Goal: Task Accomplishment & Management: Use online tool/utility

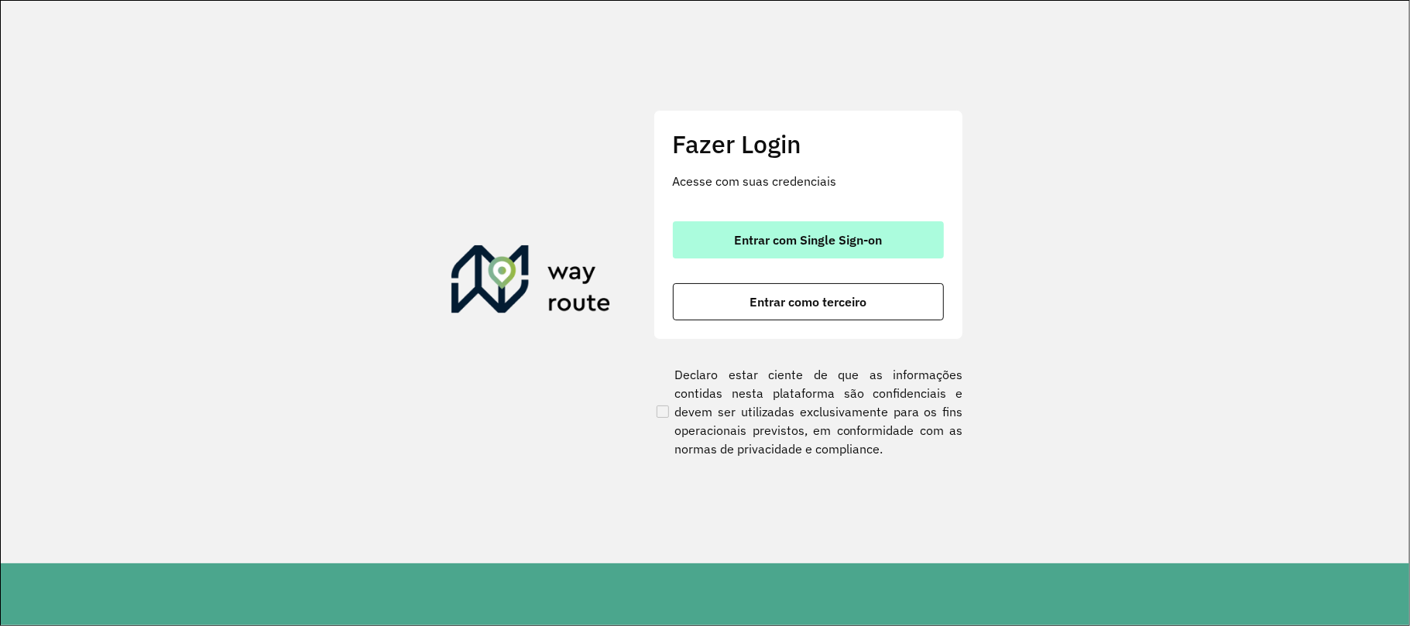
click at [802, 234] on span "Entrar com Single Sign-on" at bounding box center [808, 240] width 148 height 12
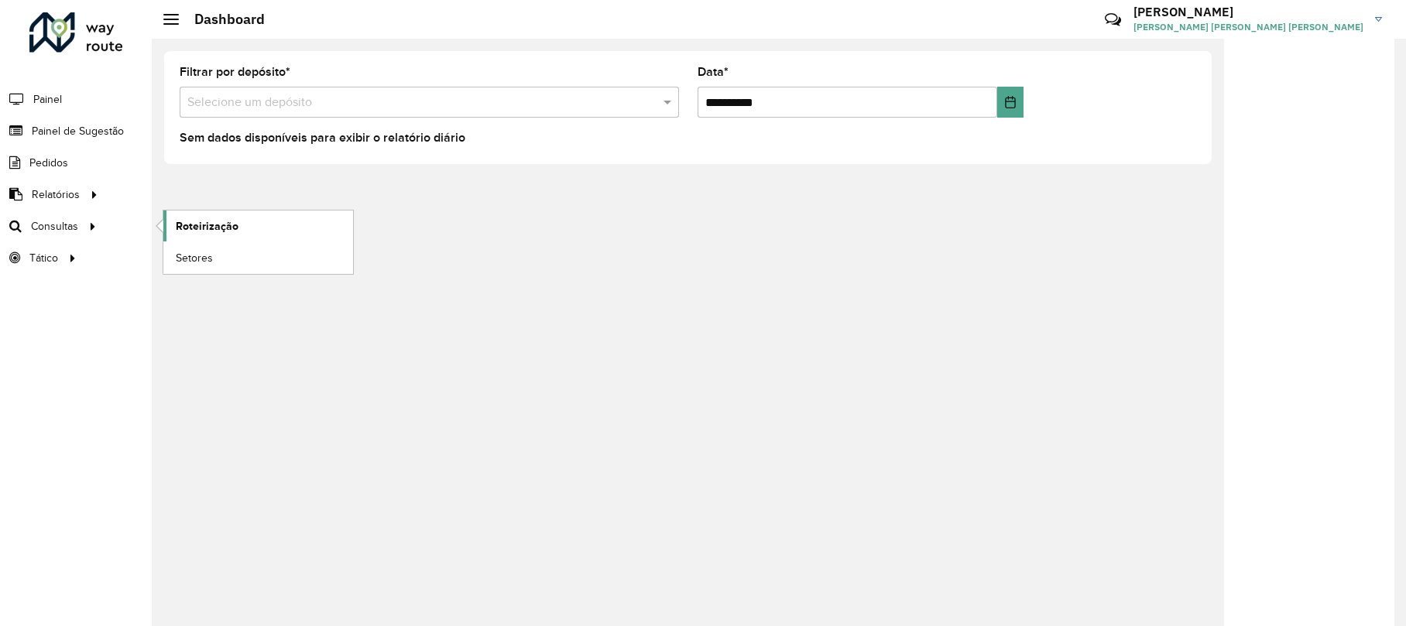
click at [180, 221] on span "Roteirização" at bounding box center [207, 226] width 63 height 16
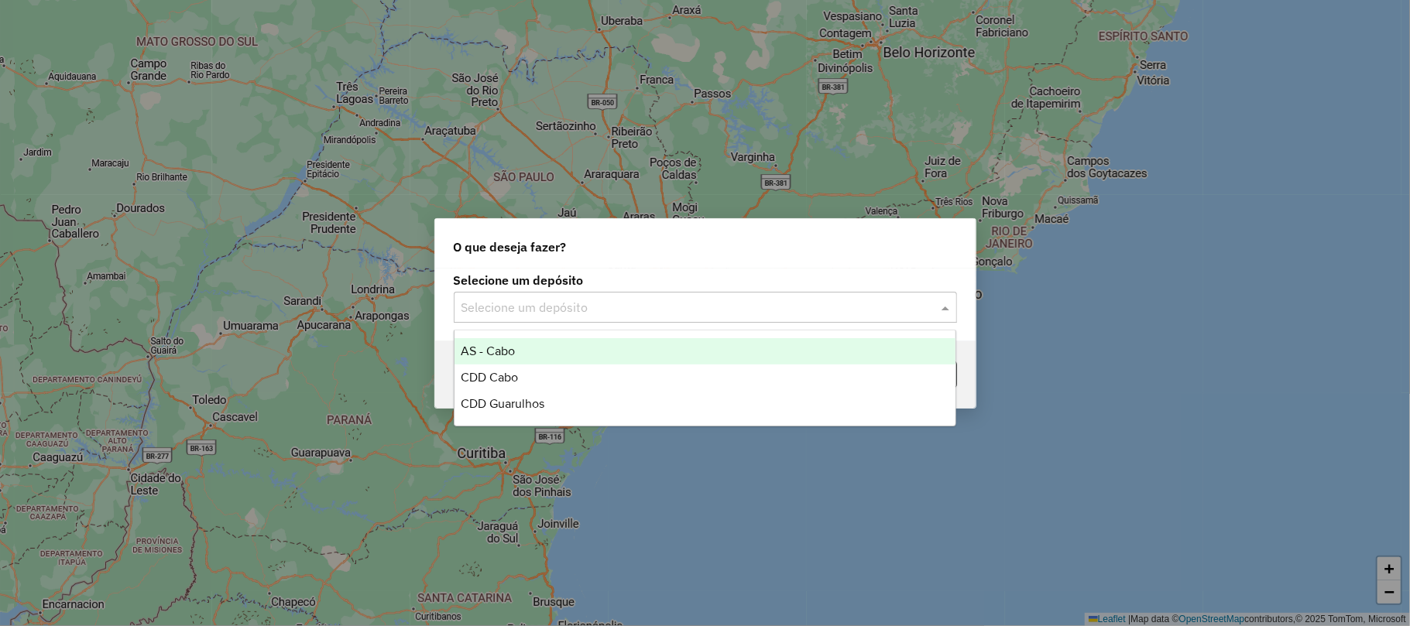
click at [896, 307] on input "text" at bounding box center [690, 308] width 457 height 19
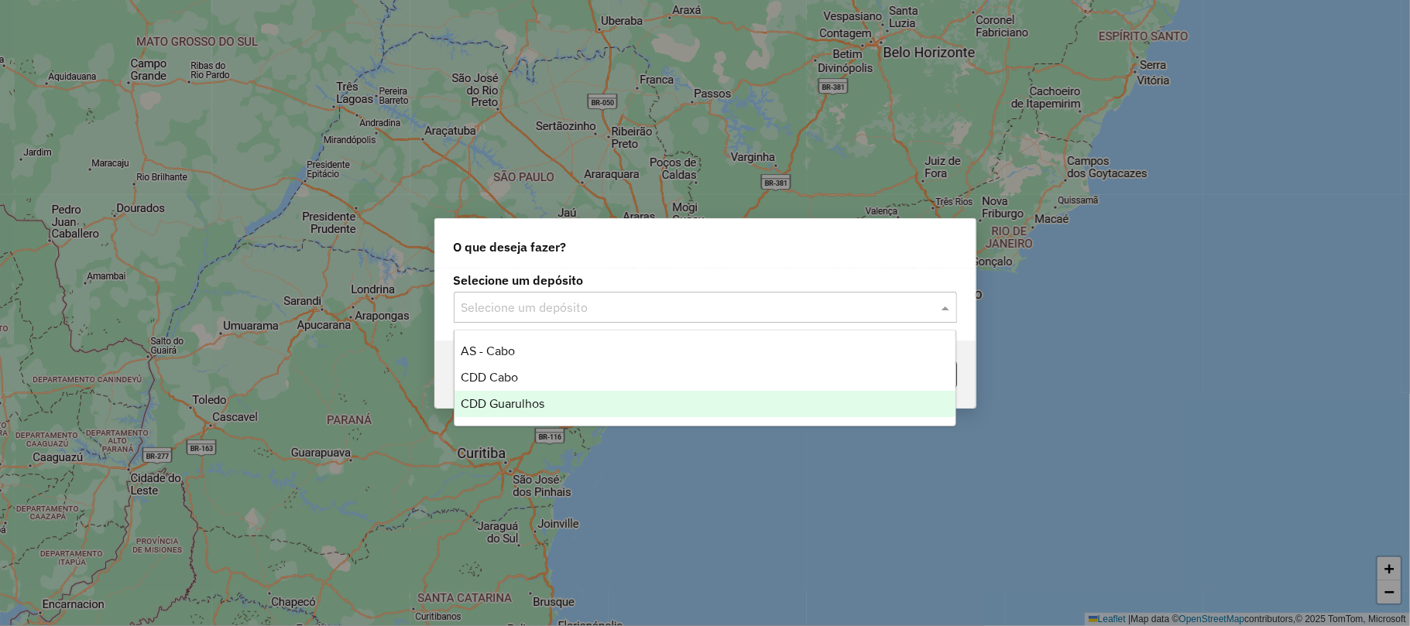
click at [537, 410] on span "CDD Guarulhos" at bounding box center [503, 403] width 84 height 13
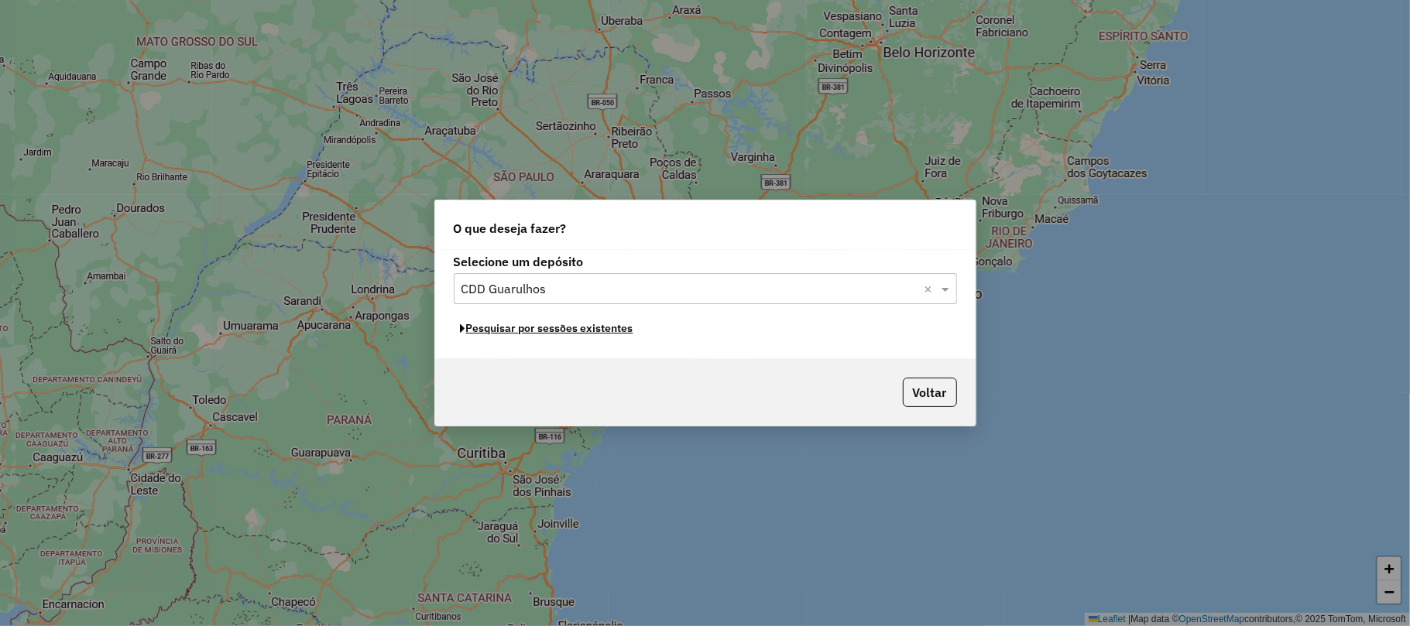
click at [567, 331] on button "Pesquisar por sessões existentes" at bounding box center [547, 329] width 187 height 24
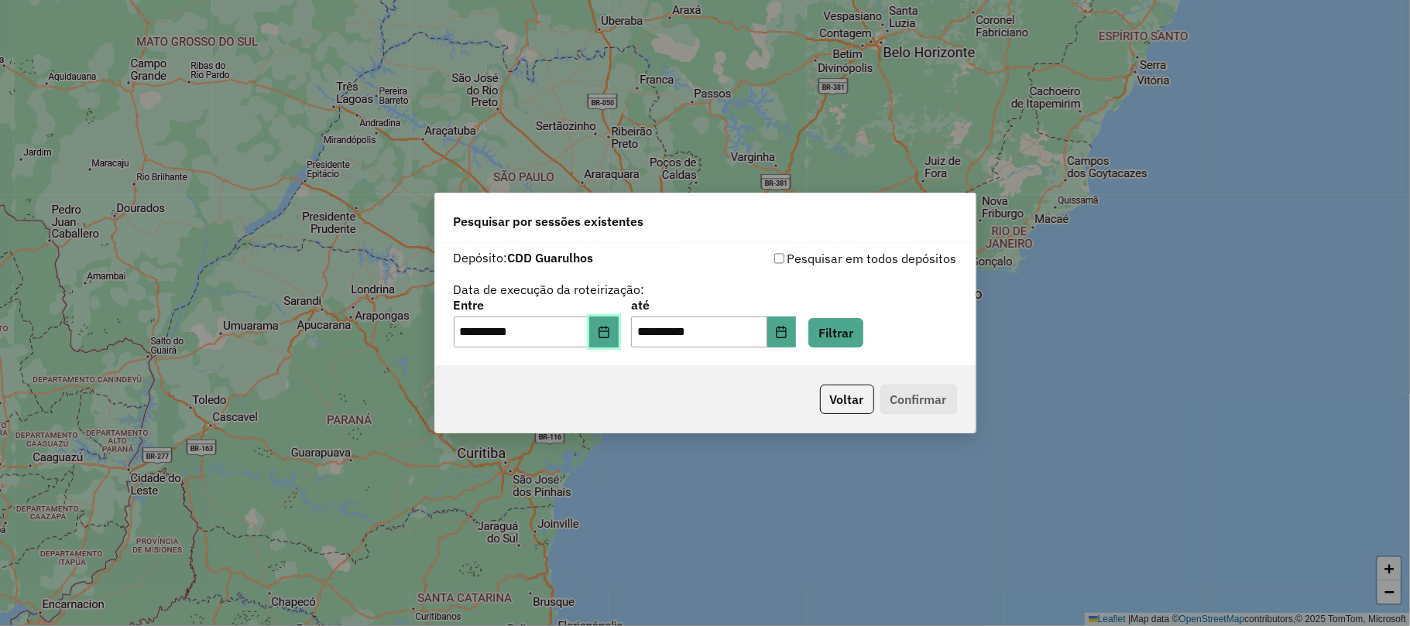
click at [619, 335] on button "Choose Date" at bounding box center [603, 332] width 29 height 31
click at [860, 324] on button "Filtrar" at bounding box center [835, 332] width 55 height 29
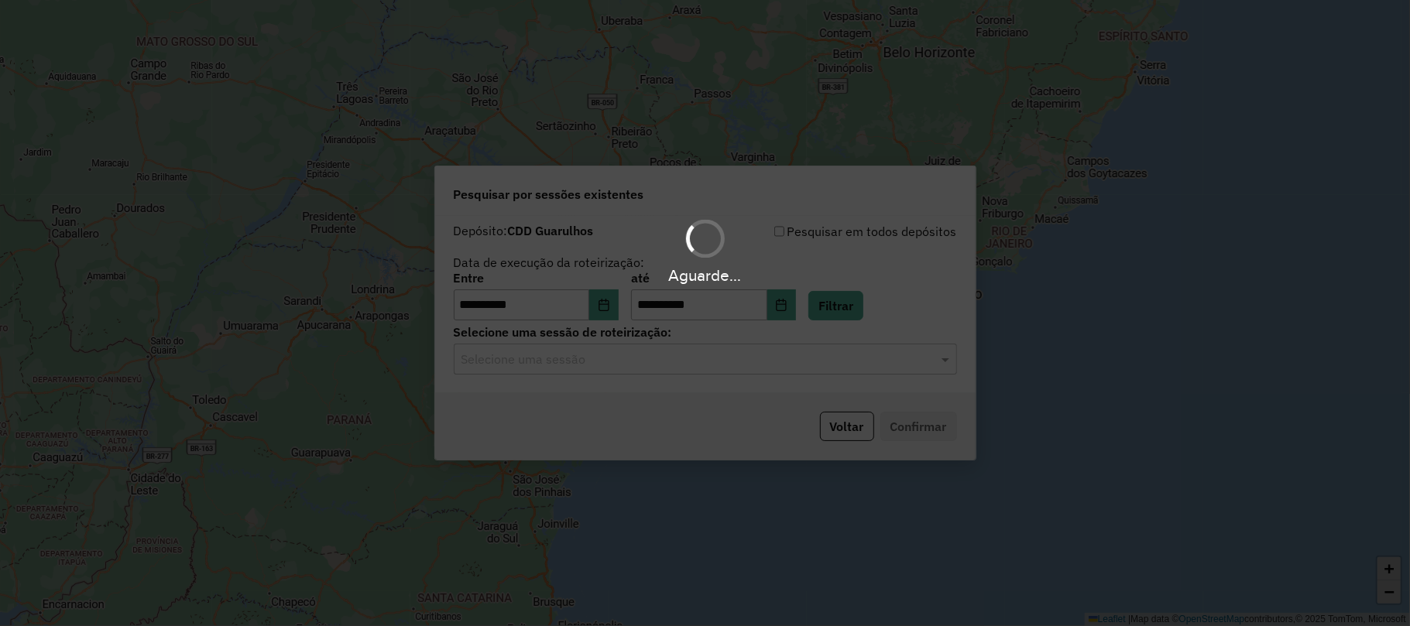
click at [556, 370] on hb-app "**********" at bounding box center [705, 313] width 1410 height 626
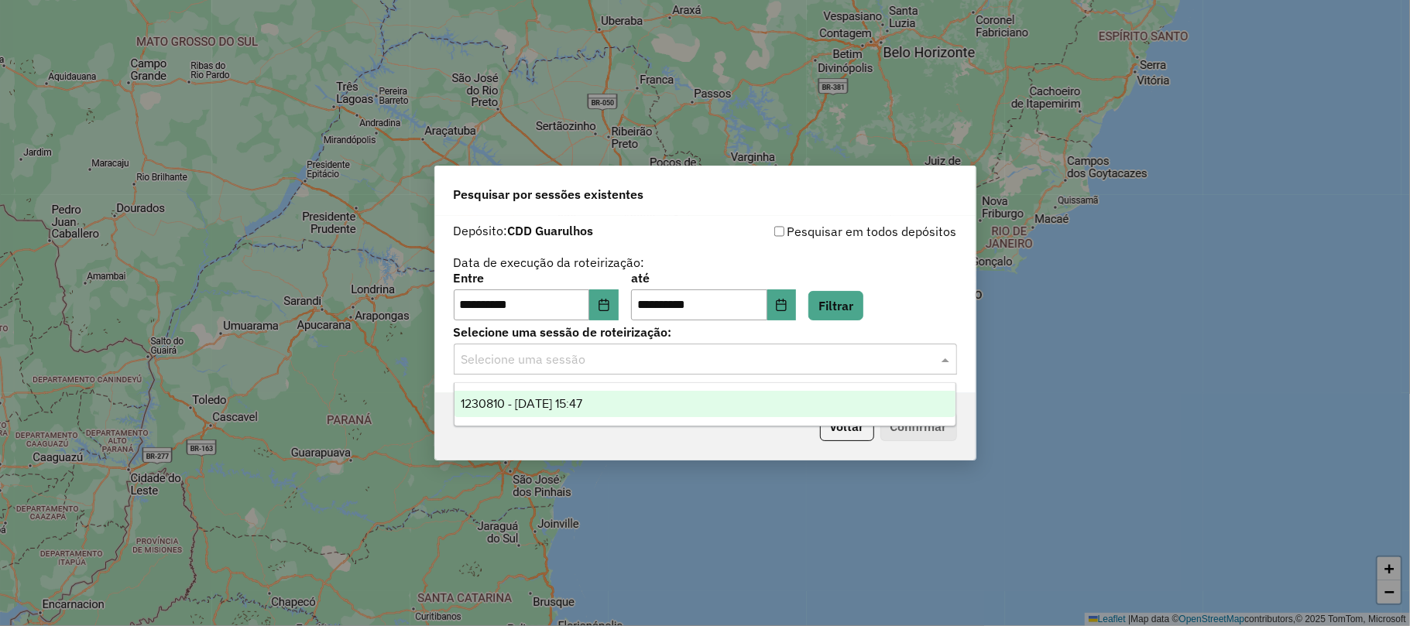
click at [549, 369] on input "text" at bounding box center [690, 360] width 457 height 19
click at [522, 406] on span "1230810 - 18/08/2025 15:47" at bounding box center [522, 403] width 122 height 13
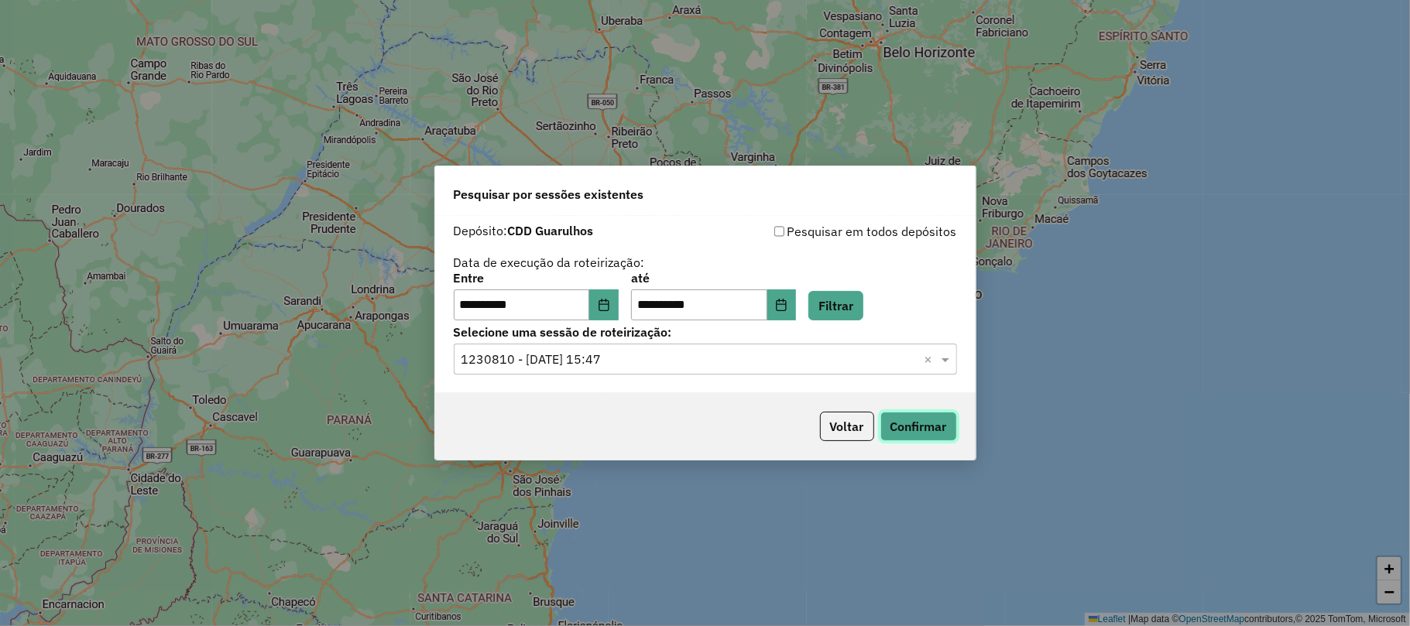
click at [925, 418] on button "Confirmar" at bounding box center [918, 426] width 77 height 29
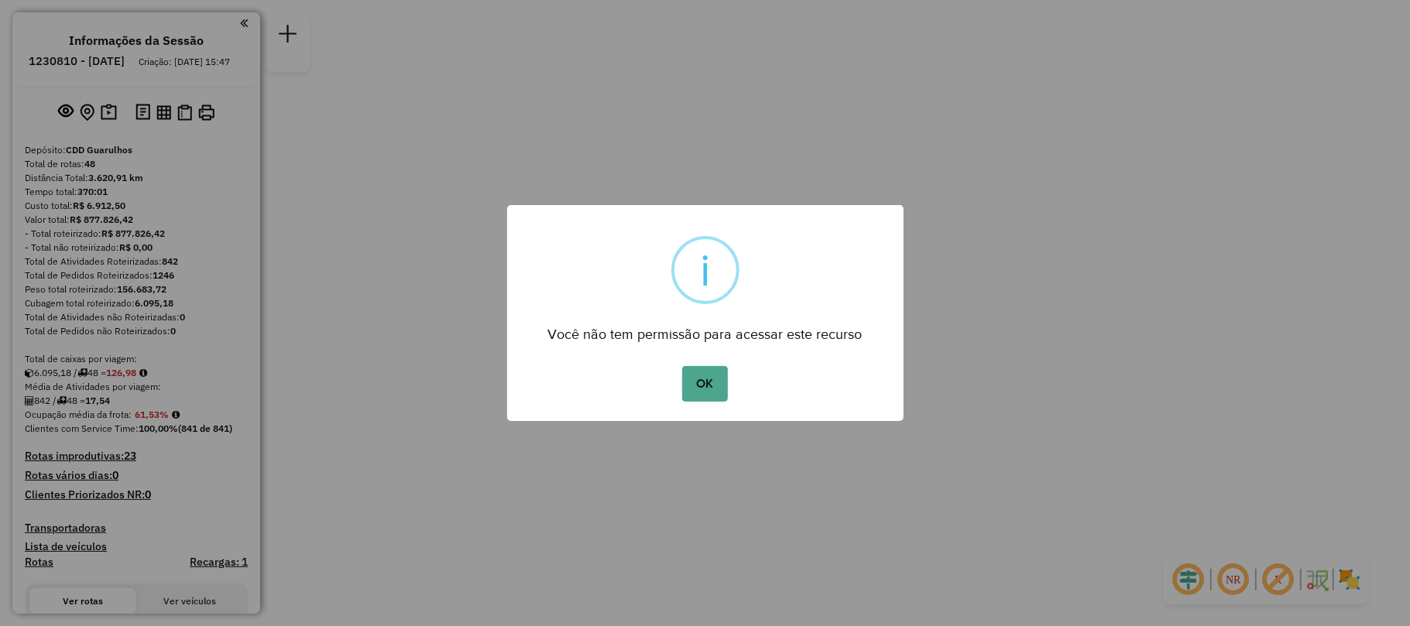
click at [732, 370] on div "OK No Cancel" at bounding box center [705, 383] width 396 height 43
click at [697, 384] on button "OK" at bounding box center [705, 384] width 46 height 36
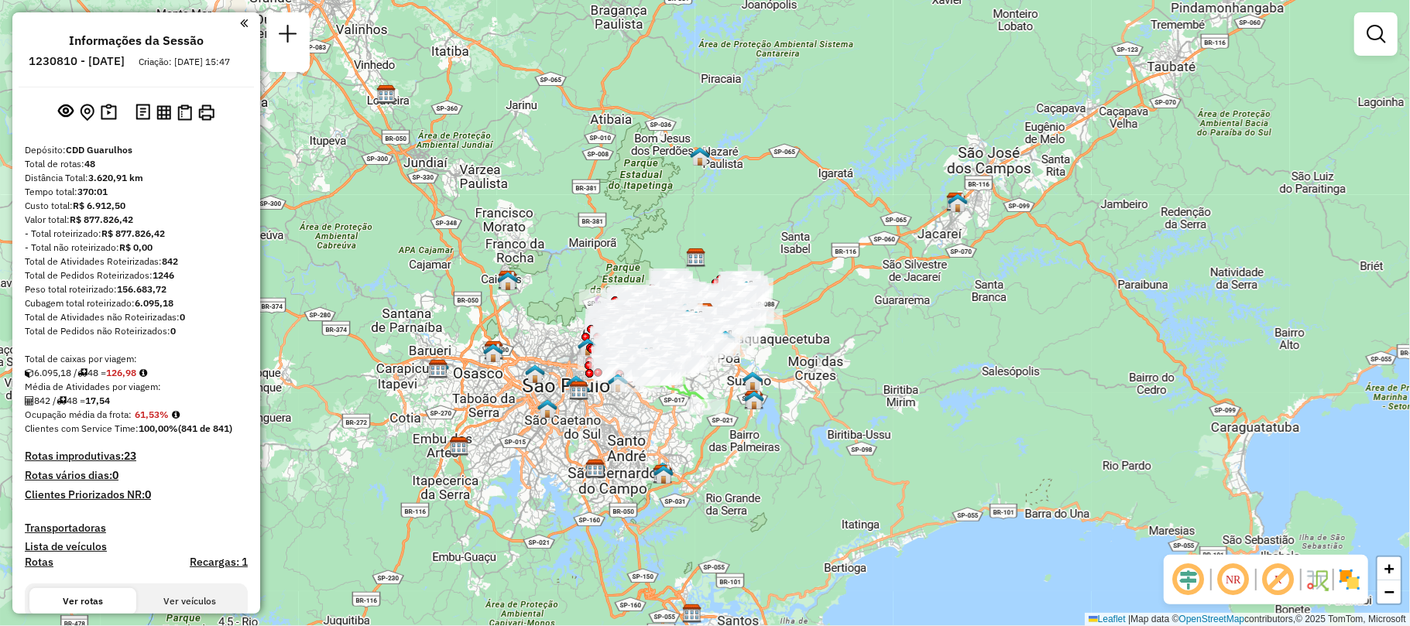
scroll to position [2286, 0]
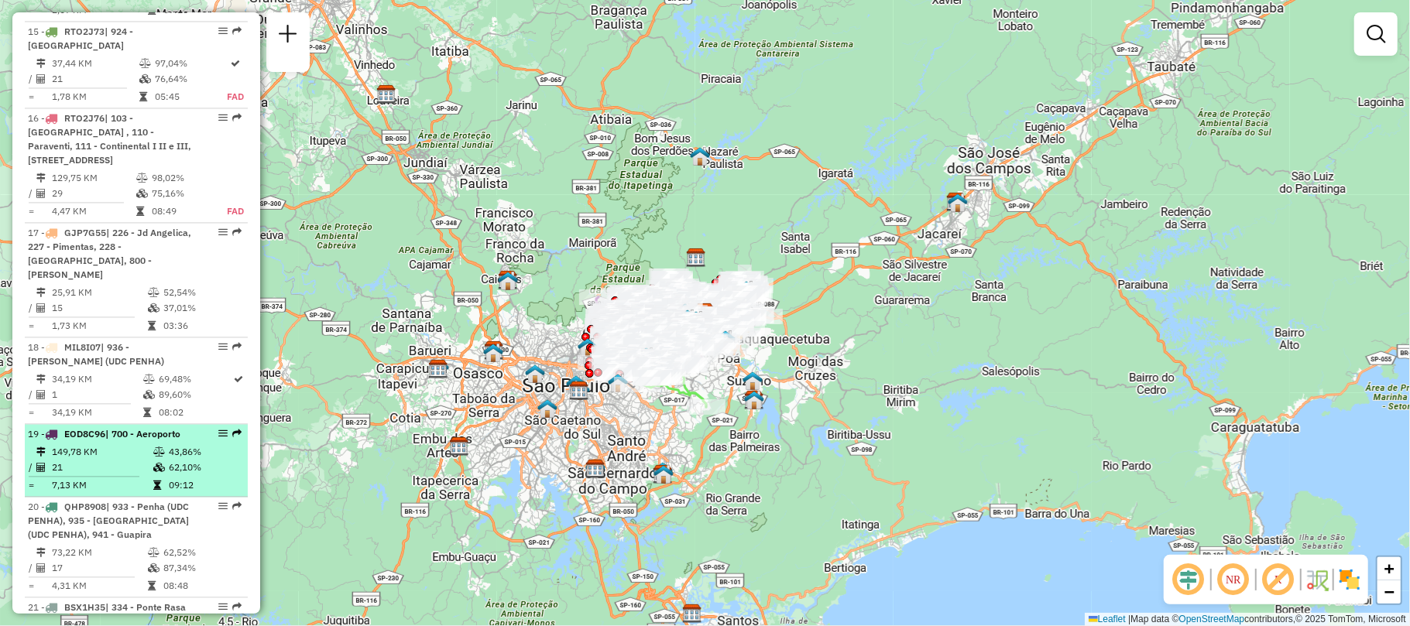
click at [131, 444] on td "149,78 KM" at bounding box center [101, 451] width 101 height 15
select select "**********"
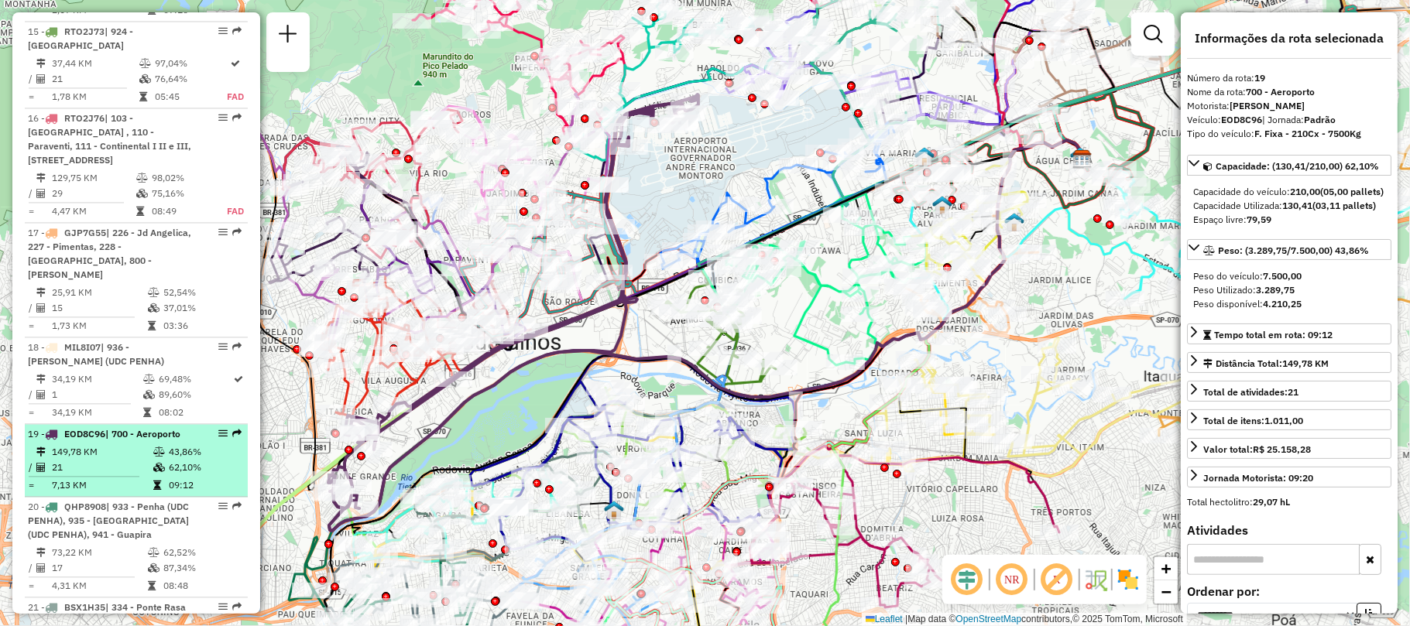
drag, startPoint x: 212, startPoint y: 308, endPoint x: 227, endPoint y: 311, distance: 14.9
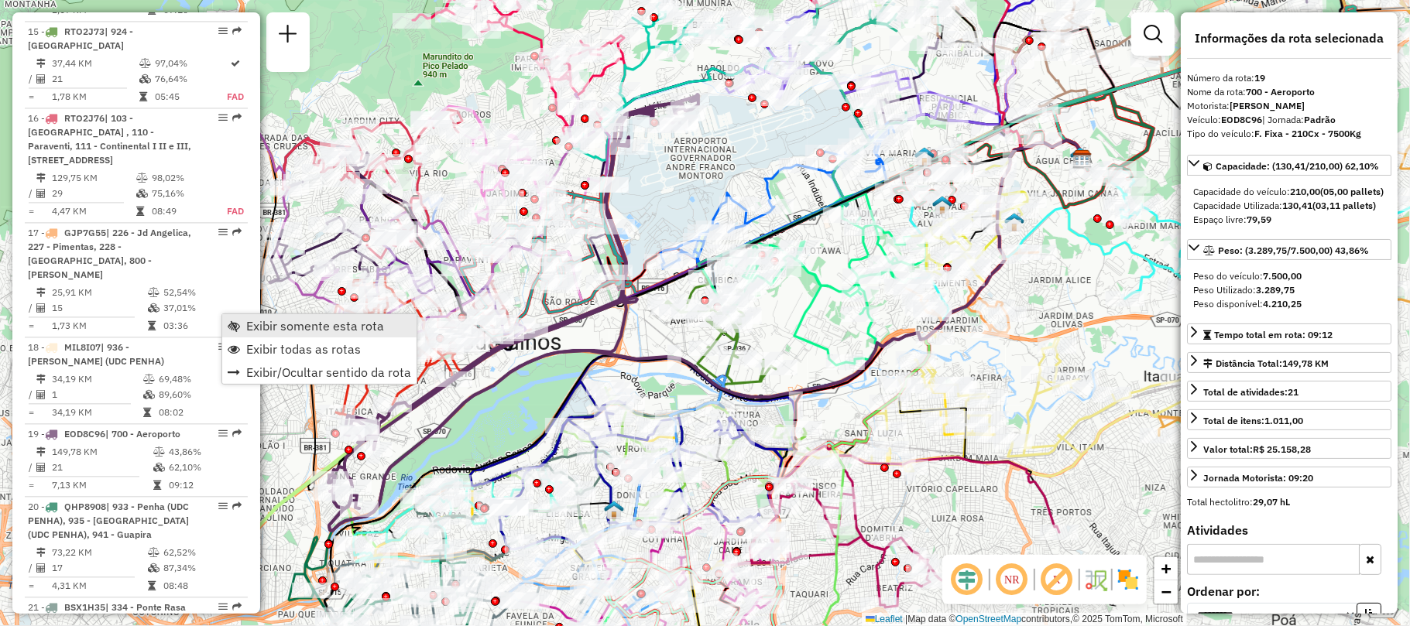
click at [252, 321] on span "Exibir somente esta rota" at bounding box center [315, 326] width 138 height 12
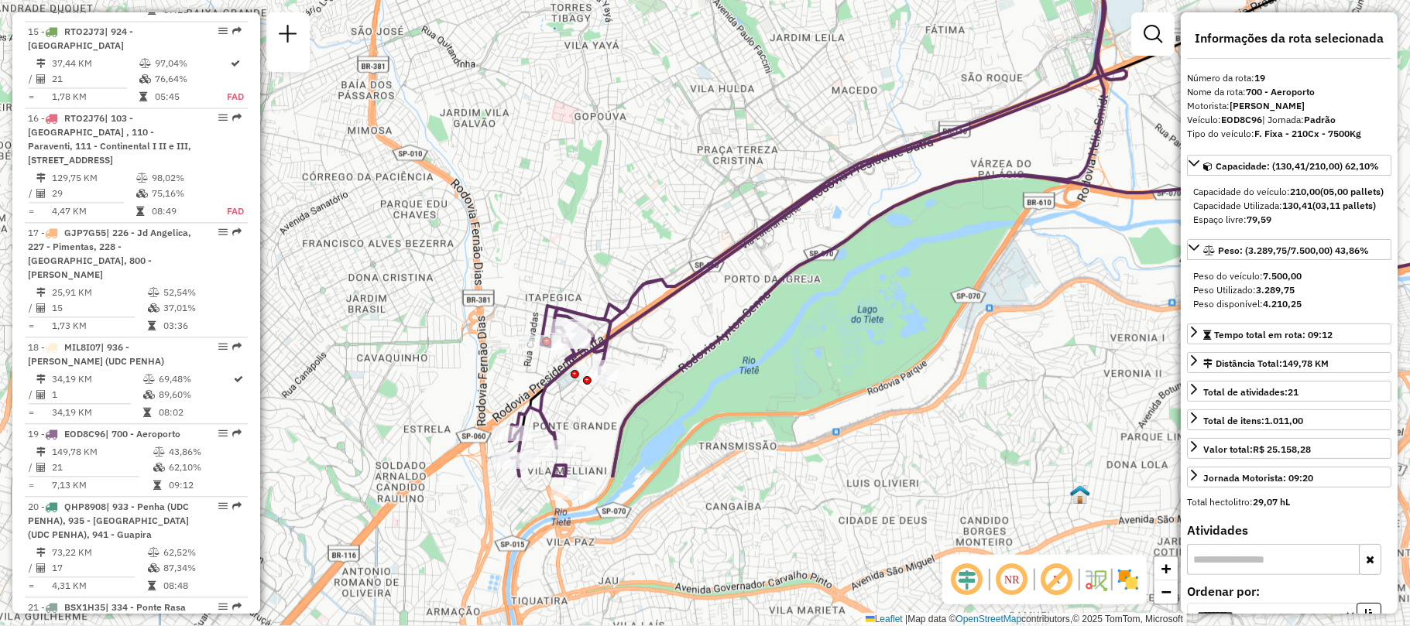
drag, startPoint x: 519, startPoint y: 403, endPoint x: 841, endPoint y: 198, distance: 381.5
click at [841, 198] on div "Janela de atendimento Grade de atendimento Capacidade Transportadoras Veículos …" at bounding box center [705, 313] width 1410 height 626
click at [1122, 576] on img at bounding box center [1128, 580] width 25 height 25
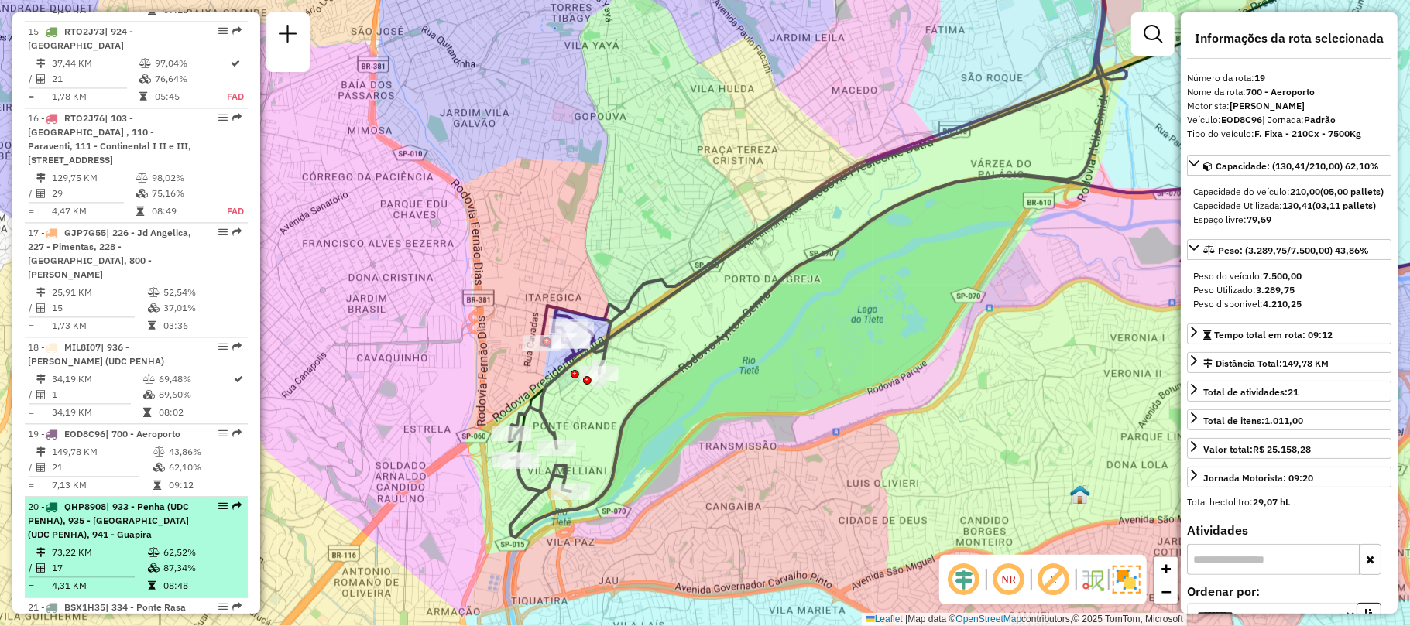
scroll to position [2492, 0]
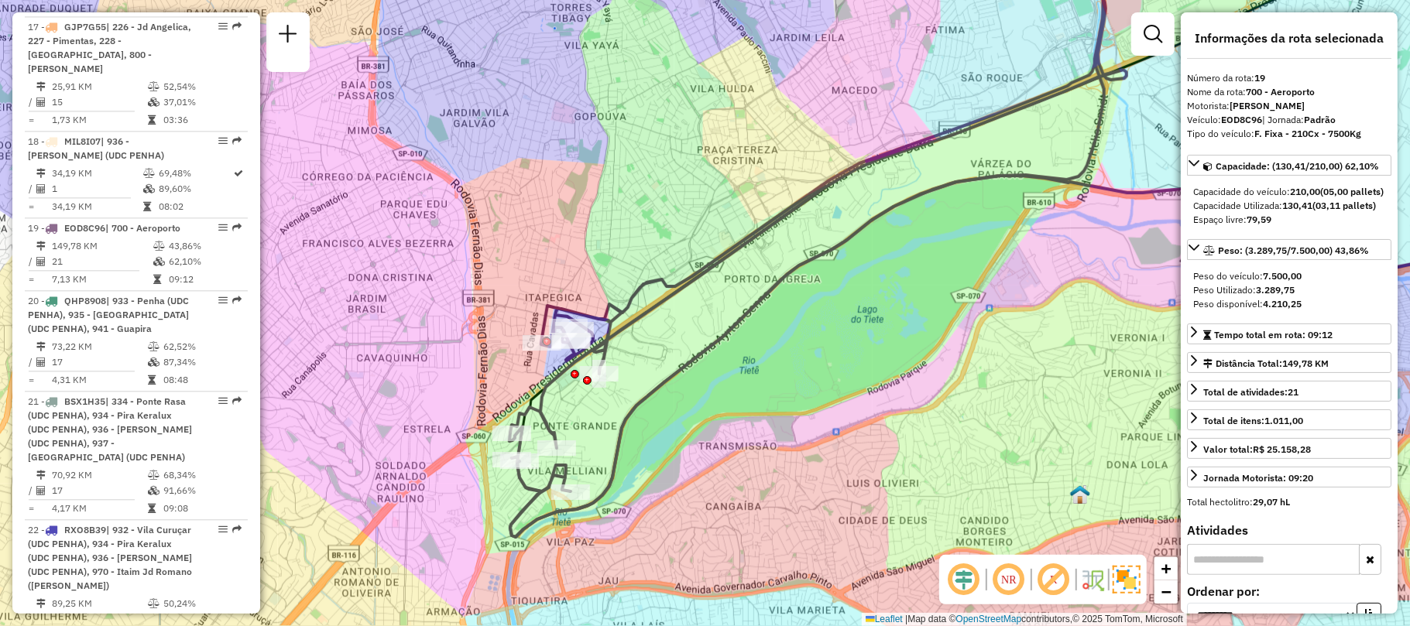
click at [1056, 582] on em at bounding box center [1053, 579] width 37 height 37
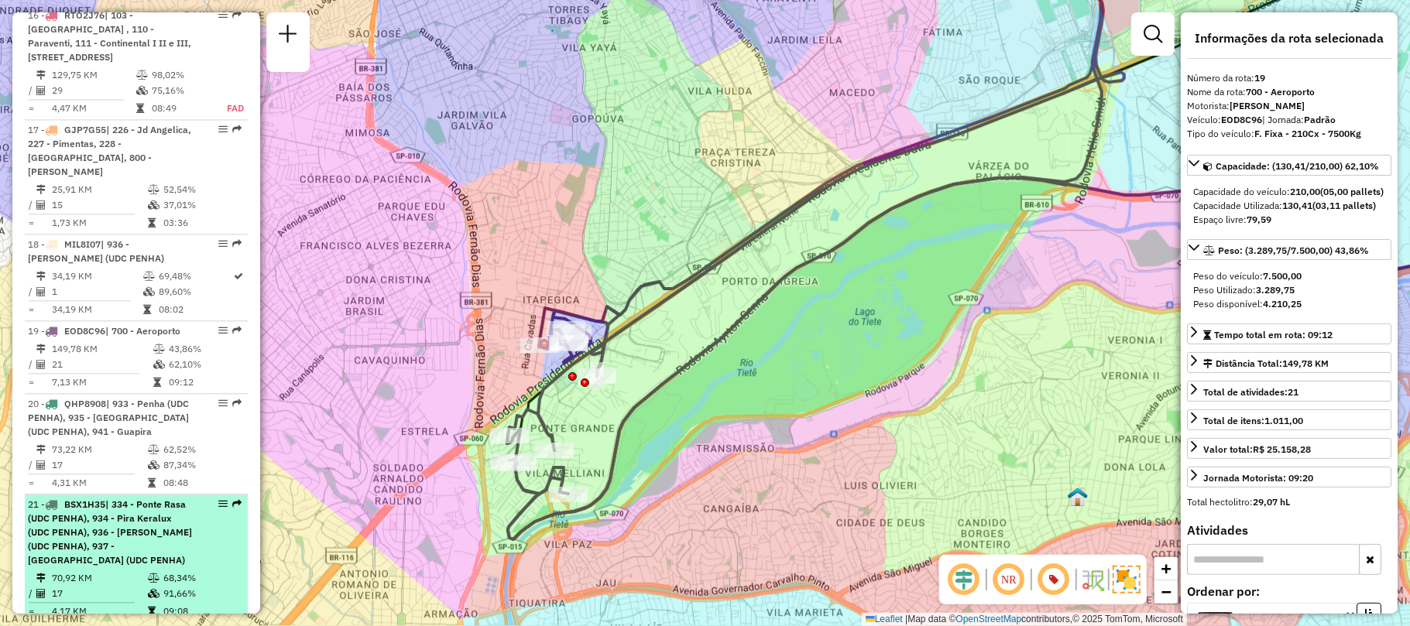
scroll to position [2286, 0]
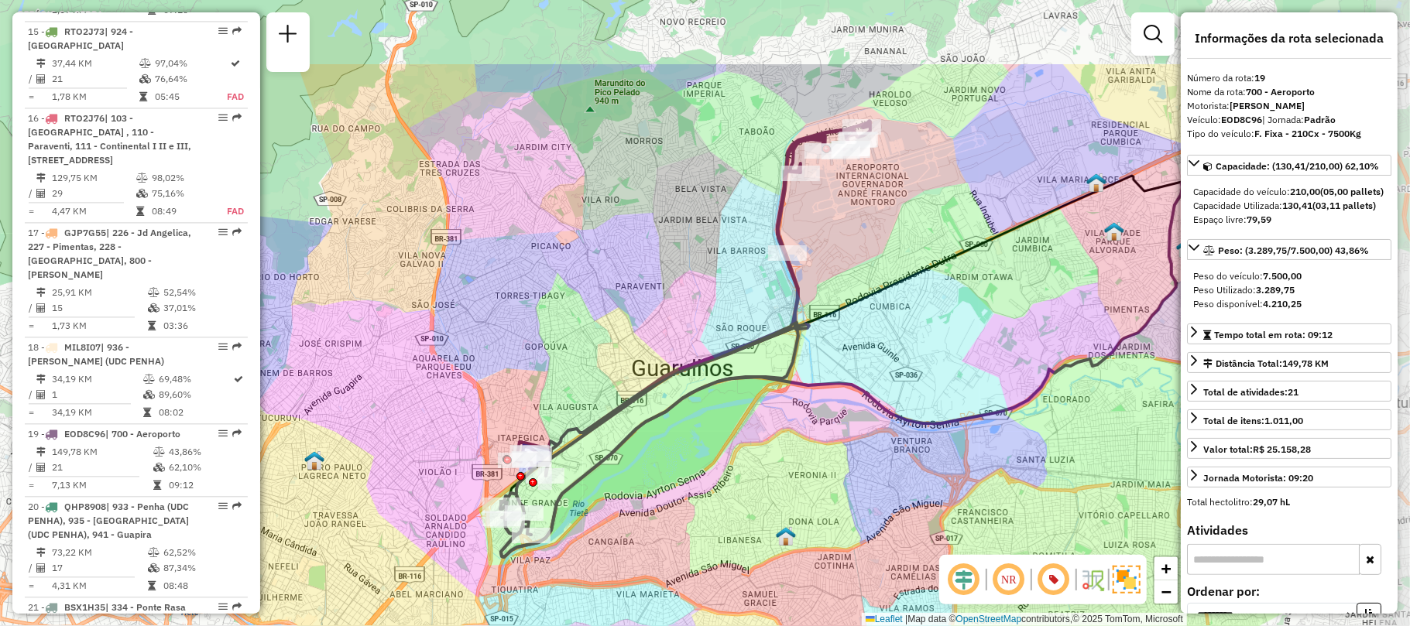
drag, startPoint x: 1011, startPoint y: 283, endPoint x: 769, endPoint y: 410, distance: 273.6
click at [769, 410] on div "Janela de atendimento Grade de atendimento Capacidade Transportadoras Veículos …" at bounding box center [705, 313] width 1410 height 626
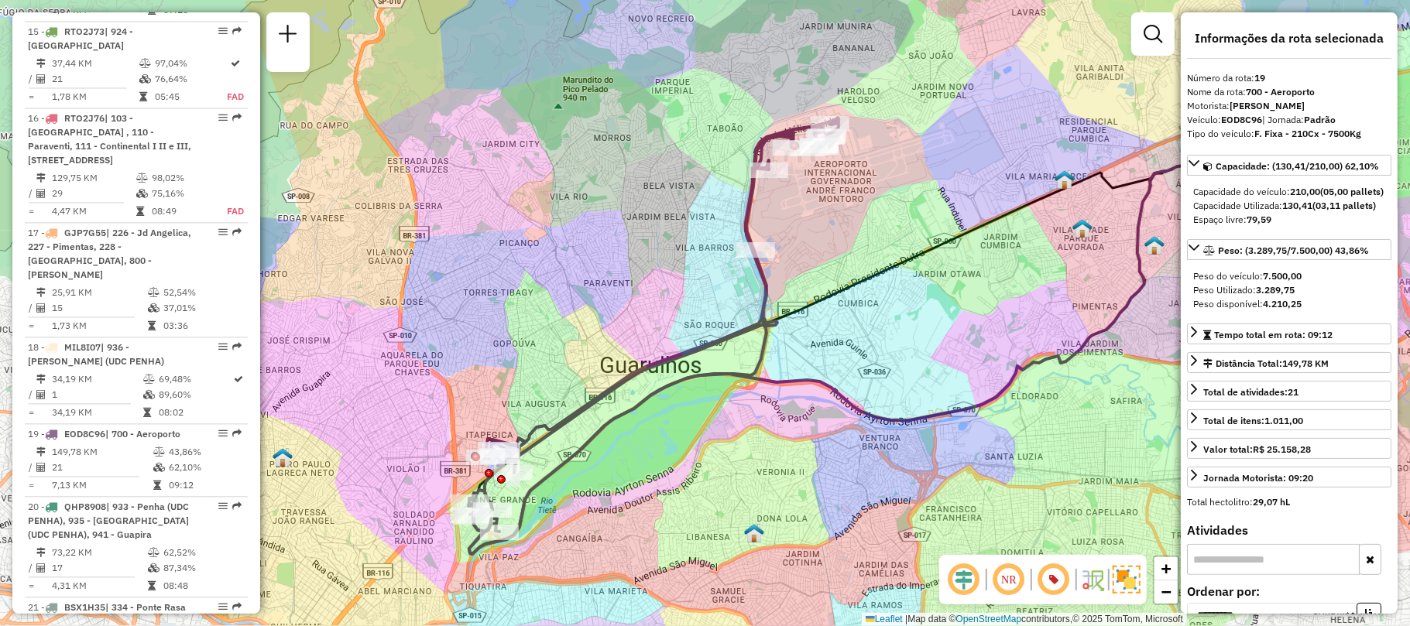
scroll to position [4429, 0]
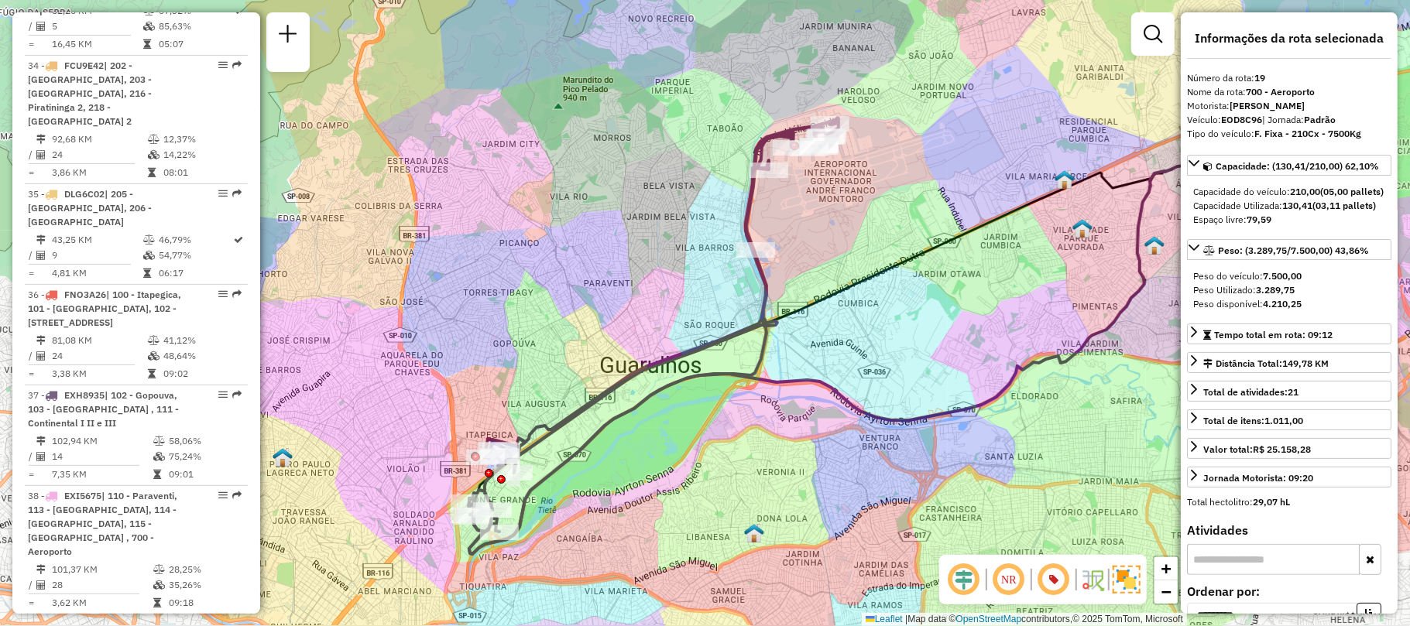
click at [110, 618] on div "39 - CPN4045 | 110 - Paraventi, [STREET_ADDRESS]" at bounding box center [110, 632] width 164 height 28
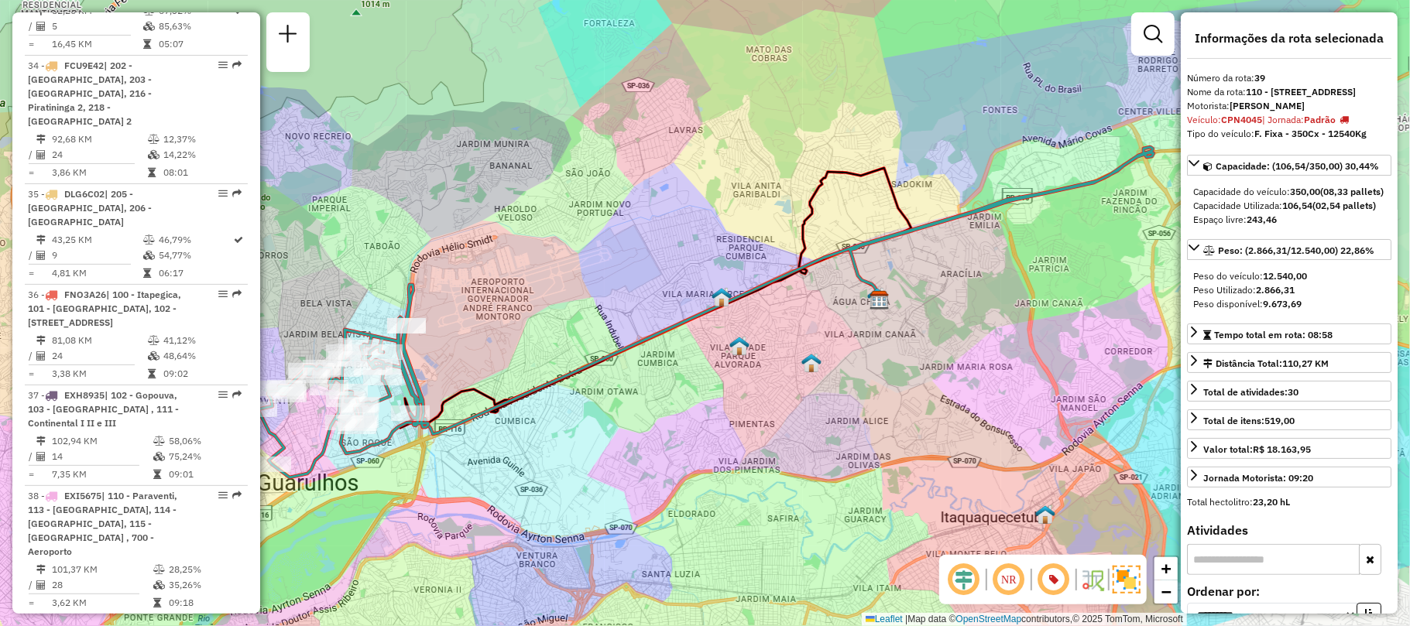
click at [218, 619] on em at bounding box center [222, 623] width 9 height 9
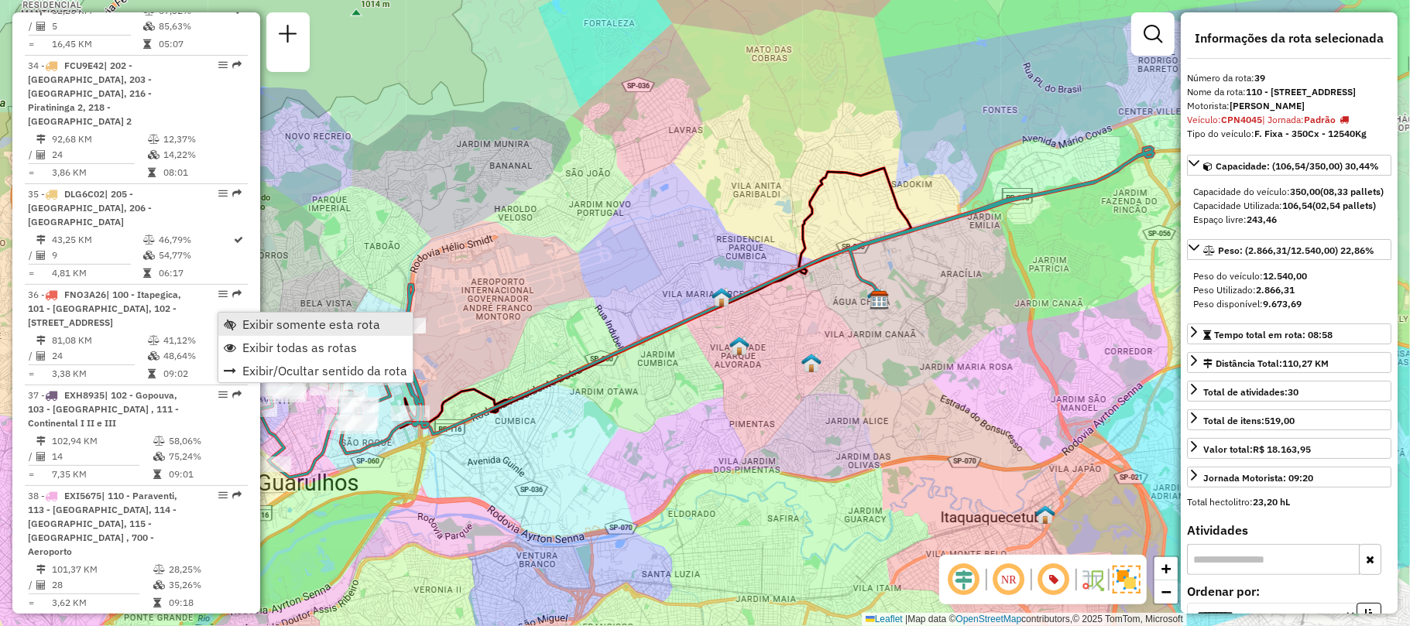
click at [243, 319] on span "Exibir somente esta rota" at bounding box center [311, 324] width 138 height 12
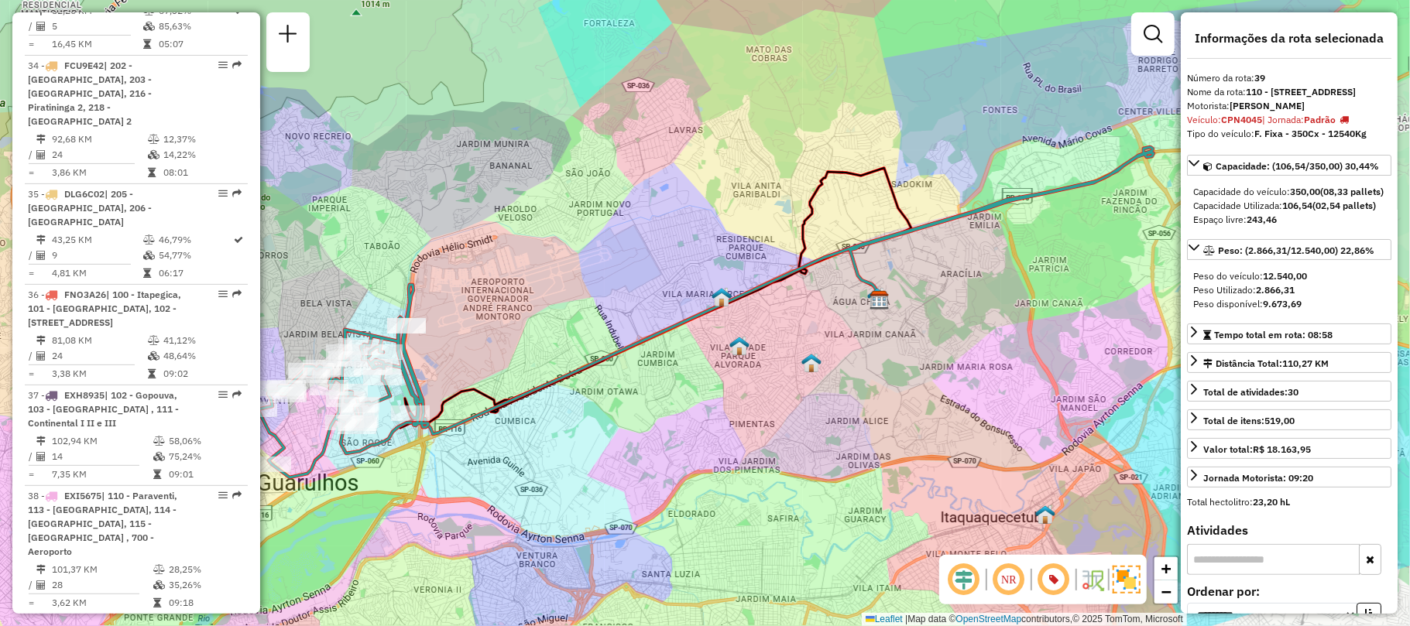
drag, startPoint x: 212, startPoint y: 313, endPoint x: 204, endPoint y: 327, distance: 15.9
drag, startPoint x: 204, startPoint y: 327, endPoint x: 212, endPoint y: 335, distance: 11.5
drag, startPoint x: 212, startPoint y: 335, endPoint x: 195, endPoint y: 313, distance: 28.2
drag, startPoint x: 195, startPoint y: 313, endPoint x: 221, endPoint y: 311, distance: 25.6
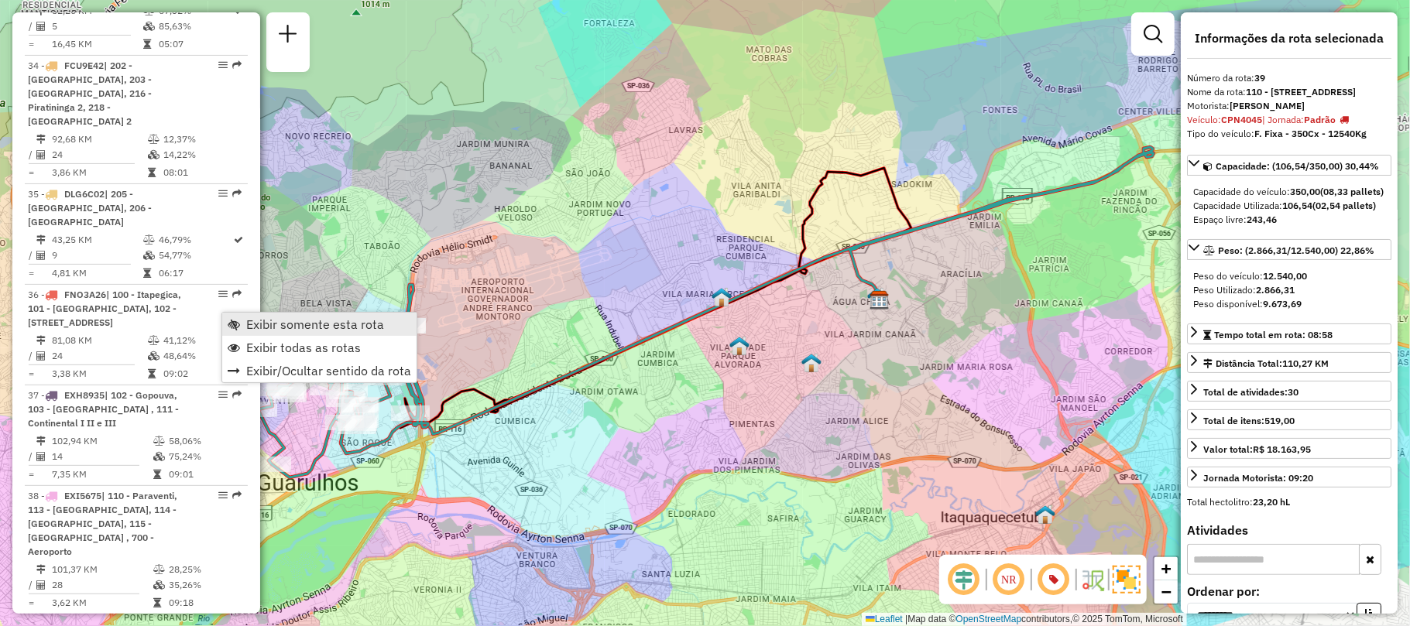
click at [273, 327] on span "Exibir somente esta rota" at bounding box center [315, 324] width 138 height 12
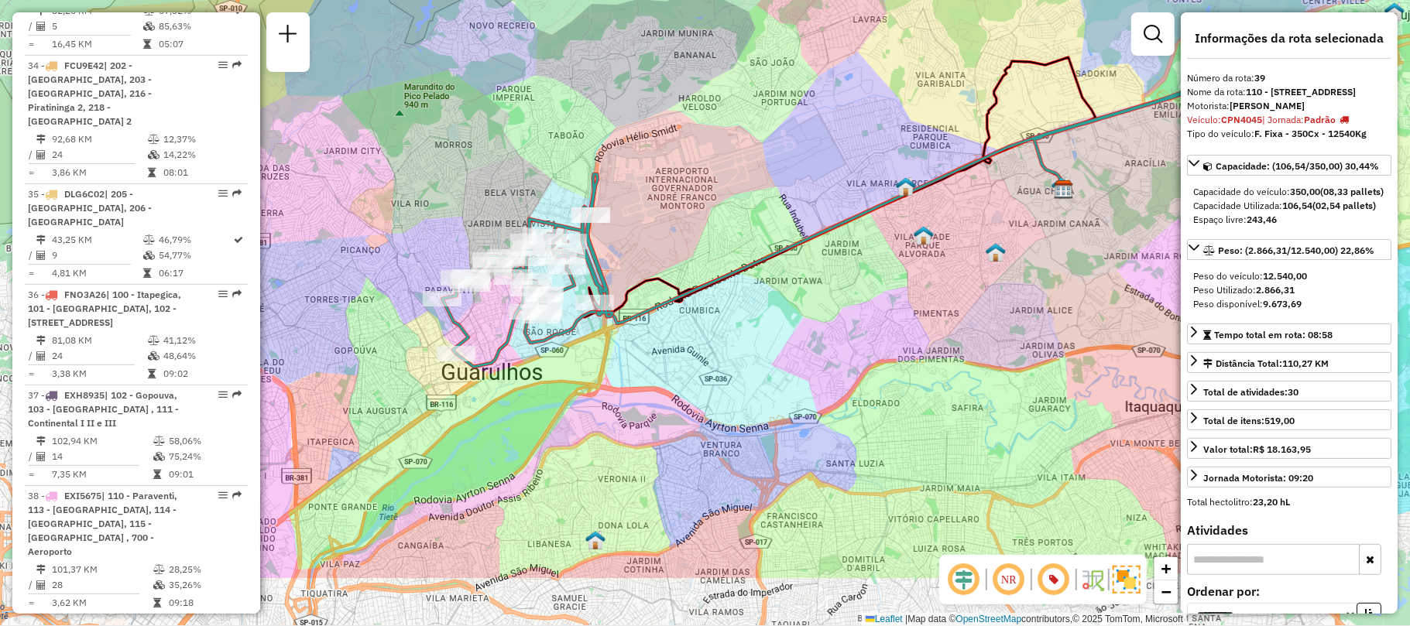
drag, startPoint x: 660, startPoint y: 354, endPoint x: 871, endPoint y: 230, distance: 245.0
click at [871, 230] on div "Janela de atendimento Grade de atendimento Capacidade Transportadoras Veículos …" at bounding box center [705, 313] width 1410 height 626
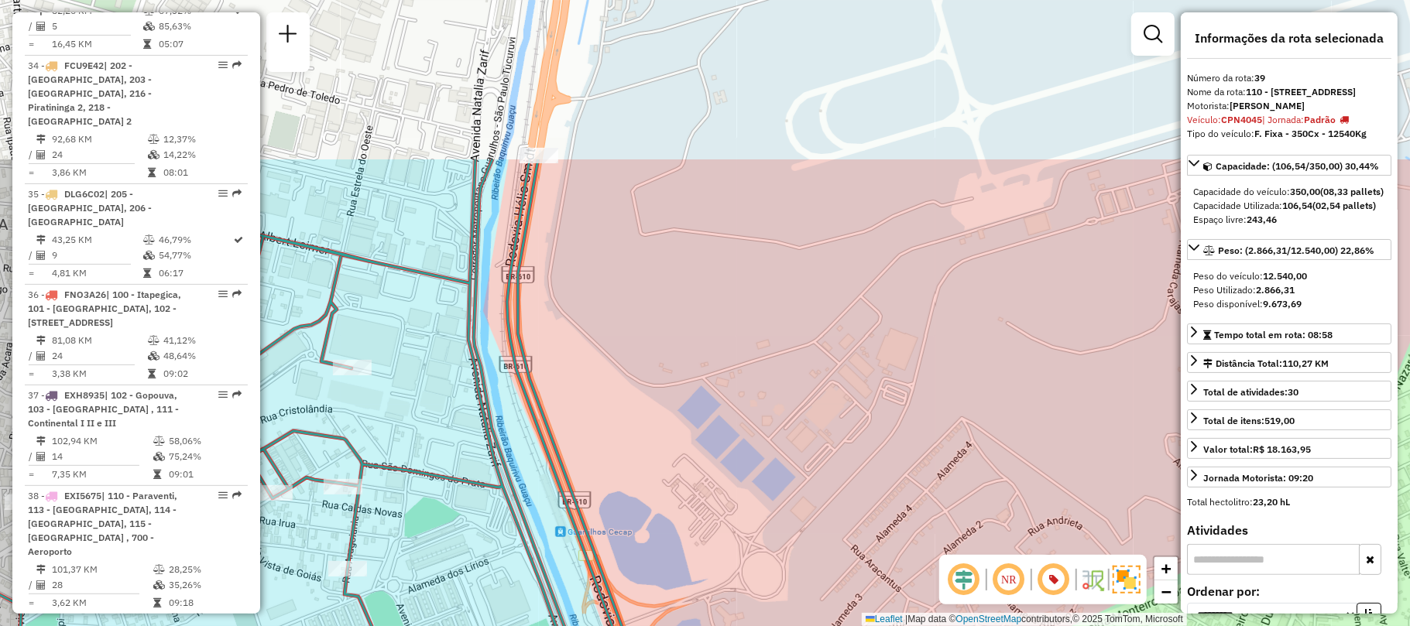
drag, startPoint x: 654, startPoint y: 125, endPoint x: 784, endPoint y: 348, distance: 257.1
click at [784, 348] on div "Janela de atendimento Grade de atendimento Capacidade Transportadoras Veículos …" at bounding box center [705, 313] width 1410 height 626
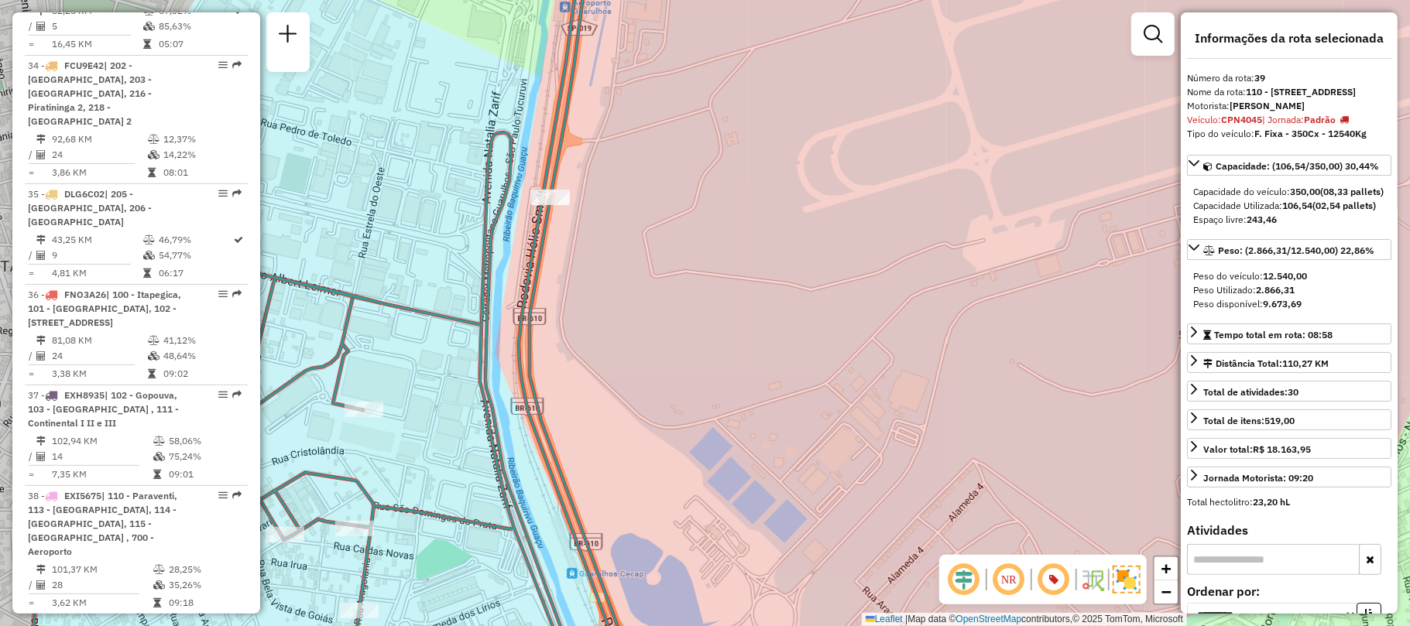
drag, startPoint x: 689, startPoint y: 215, endPoint x: 701, endPoint y: 259, distance: 44.9
click at [701, 259] on div "Janela de atendimento Grade de atendimento Capacidade Transportadoras Veículos …" at bounding box center [705, 313] width 1410 height 626
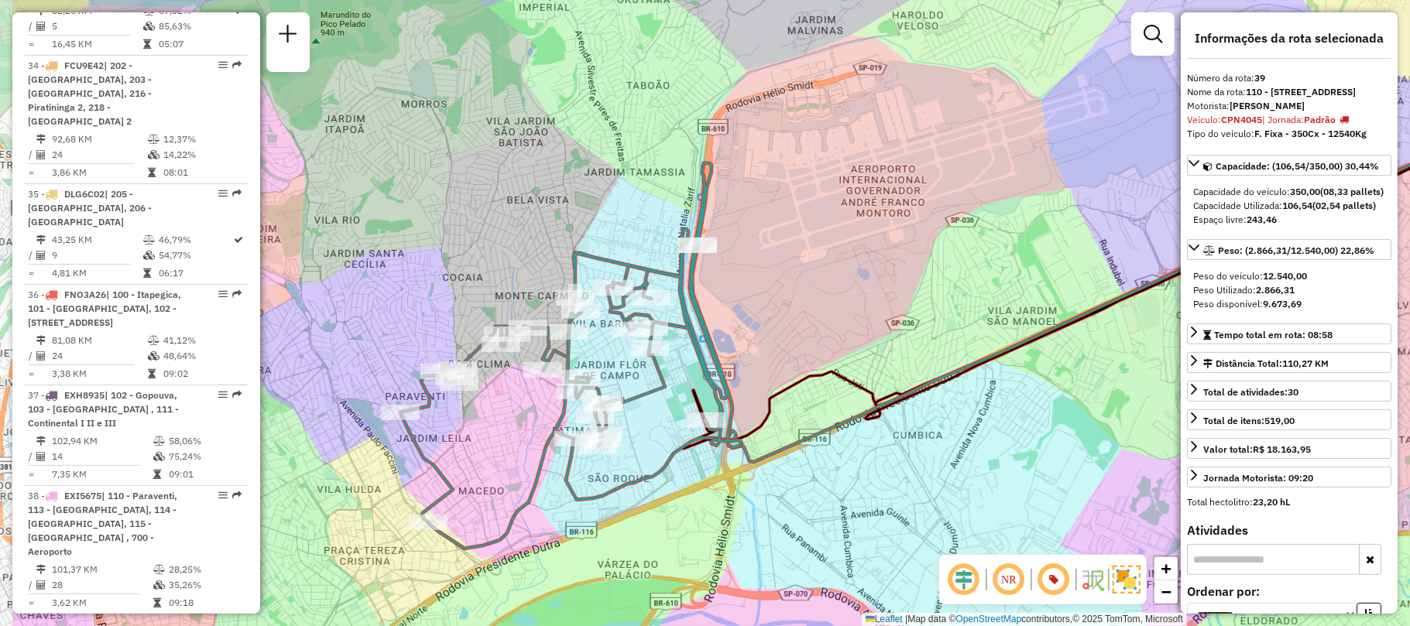
drag, startPoint x: 660, startPoint y: 261, endPoint x: 813, endPoint y: 302, distance: 158.7
click at [813, 302] on div "Janela de atendimento Grade de atendimento Capacidade Transportadoras Veículos …" at bounding box center [705, 313] width 1410 height 626
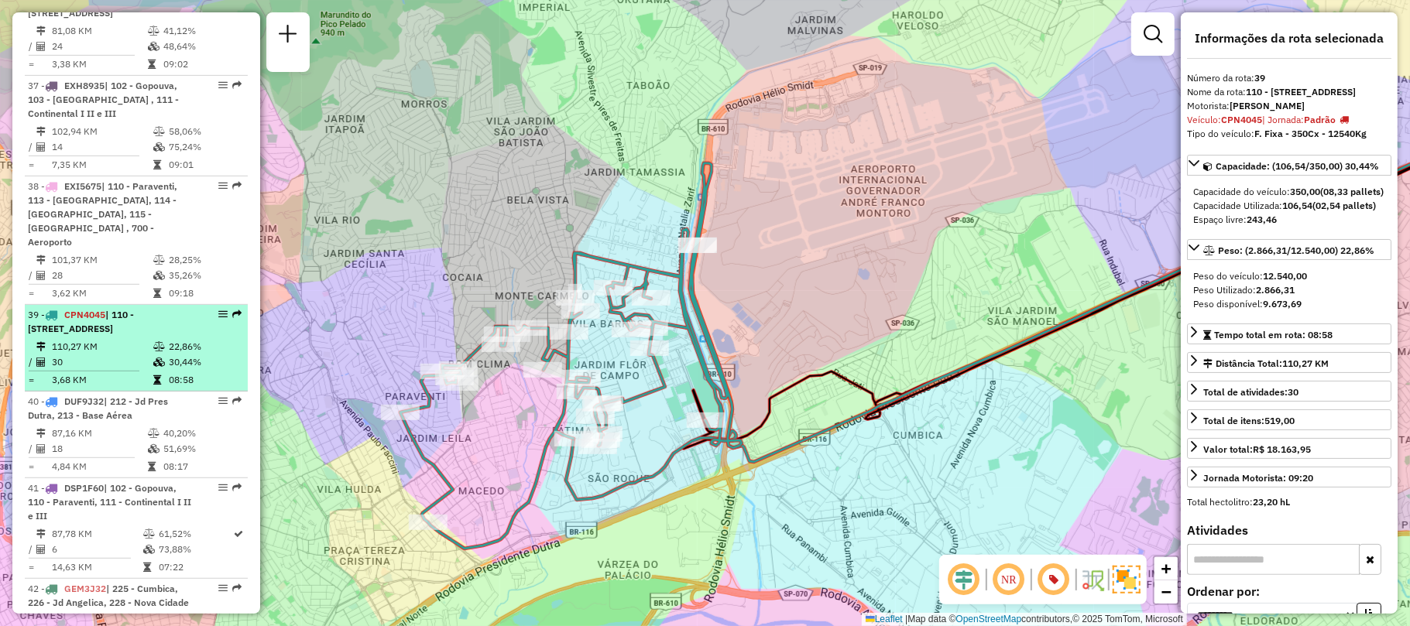
scroll to position [4635, 0]
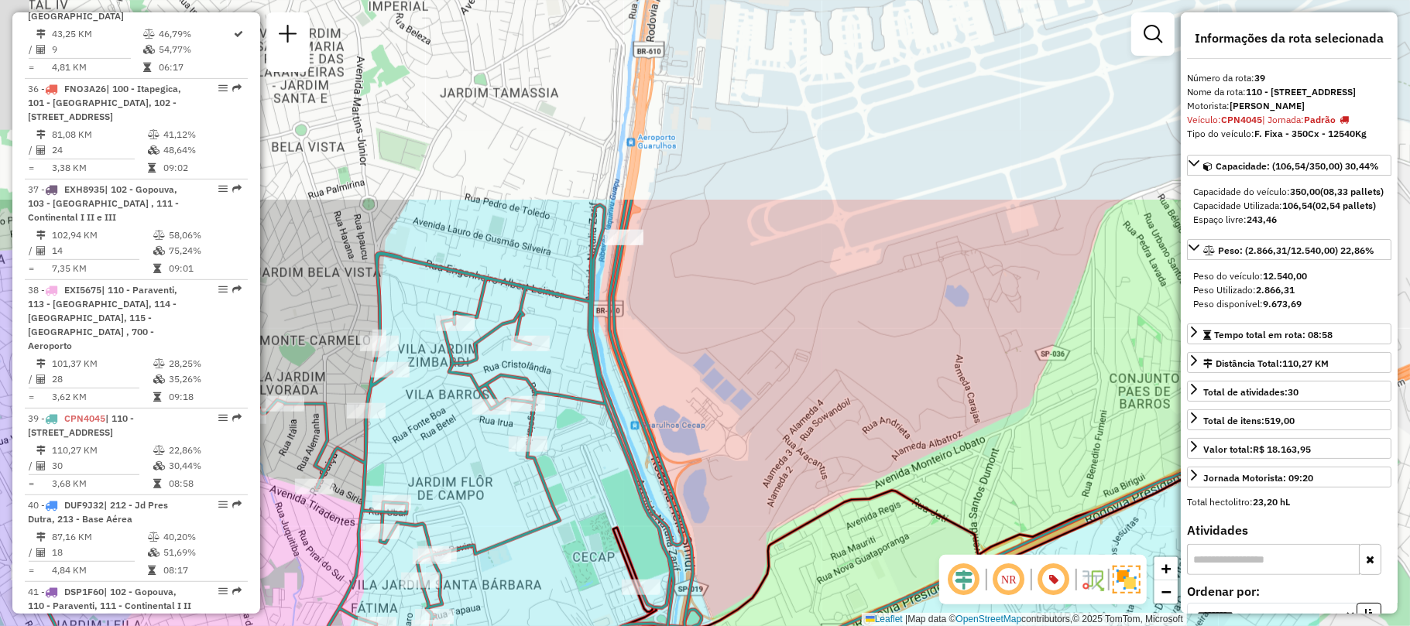
drag, startPoint x: 887, startPoint y: 181, endPoint x: 629, endPoint y: 462, distance: 381.4
click at [629, 462] on icon at bounding box center [370, 523] width 683 height 646
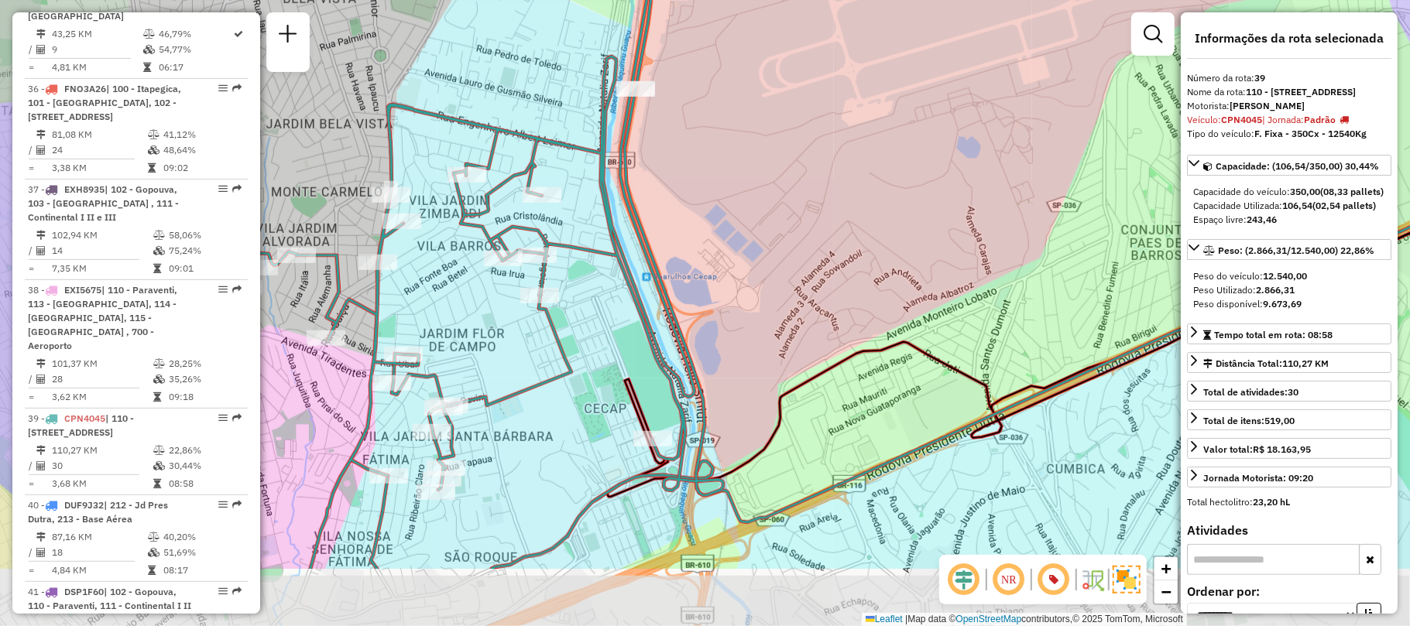
drag, startPoint x: 450, startPoint y: 553, endPoint x: 506, endPoint y: 421, distance: 143.3
click at [506, 422] on div "Janela de atendimento Grade de atendimento Capacidade Transportadoras Veículos …" at bounding box center [705, 313] width 1410 height 626
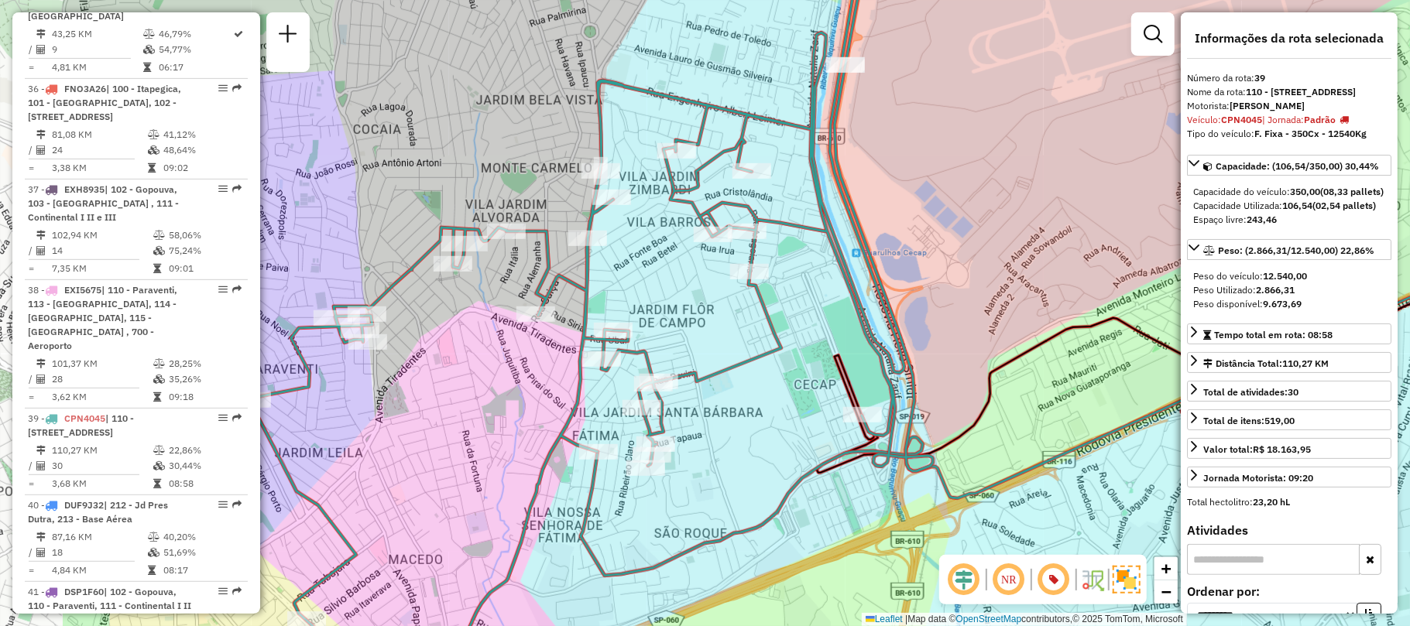
drag, startPoint x: 304, startPoint y: 282, endPoint x: 508, endPoint y: 271, distance: 203.9
click at [508, 271] on div "Janela de atendimento Grade de atendimento Capacidade Transportadoras Veículos …" at bounding box center [705, 313] width 1410 height 626
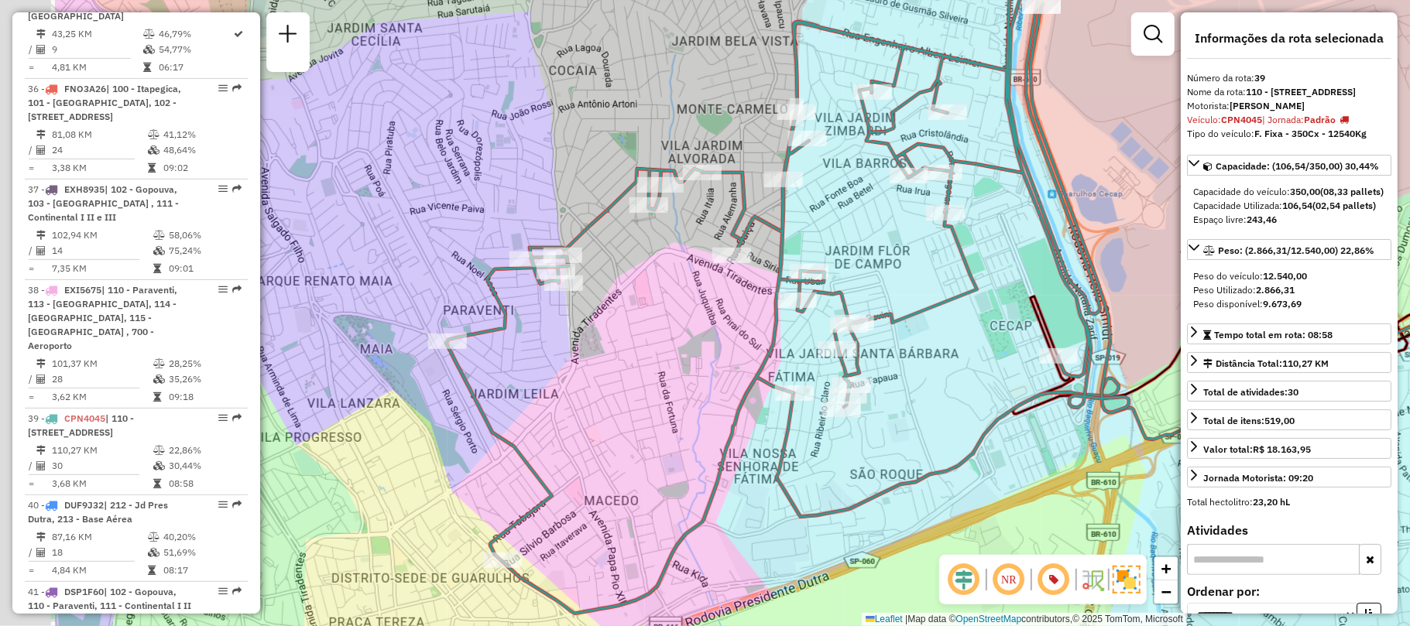
drag, startPoint x: 354, startPoint y: 392, endPoint x: 558, endPoint y: 331, distance: 213.2
click at [558, 331] on div "Janela de atendimento Grade de atendimento Capacidade Transportadoras Veículos …" at bounding box center [705, 313] width 1410 height 626
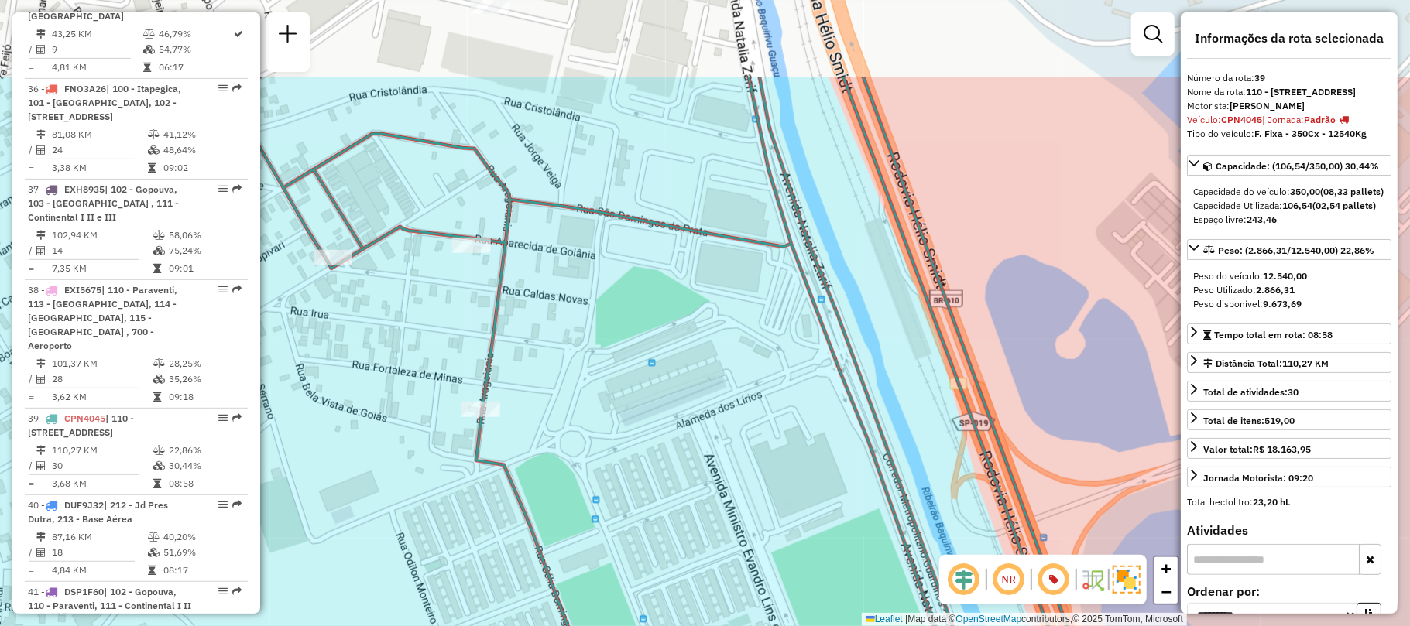
drag, startPoint x: 712, startPoint y: 189, endPoint x: 706, endPoint y: 332, distance: 143.4
click at [706, 332] on div "Janela de atendimento Grade de atendimento Capacidade Transportadoras Veículos …" at bounding box center [705, 313] width 1410 height 626
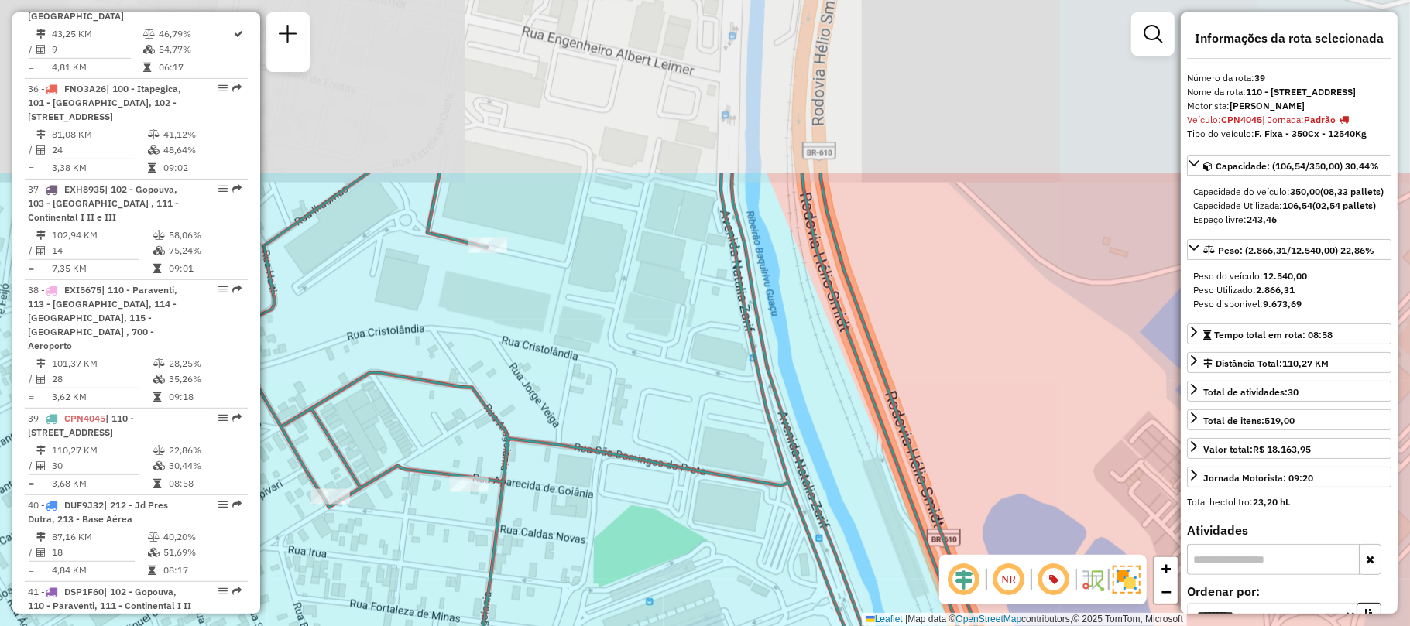
drag, startPoint x: 512, startPoint y: 190, endPoint x: 510, endPoint y: 425, distance: 235.4
click at [510, 425] on icon at bounding box center [472, 549] width 1230 height 752
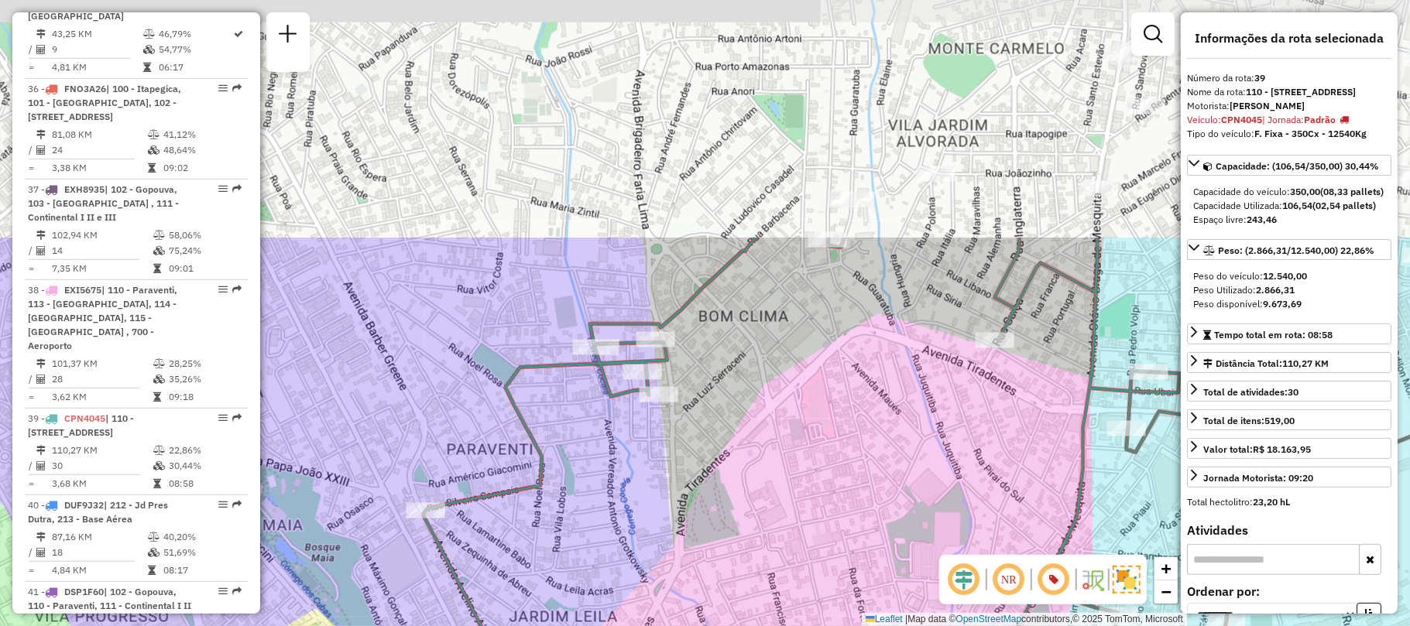
drag, startPoint x: 798, startPoint y: 81, endPoint x: 681, endPoint y: 381, distance: 322.1
click at [681, 381] on div "Janela de atendimento Grade de atendimento Capacidade Transportadoras Veículos …" at bounding box center [705, 313] width 1410 height 626
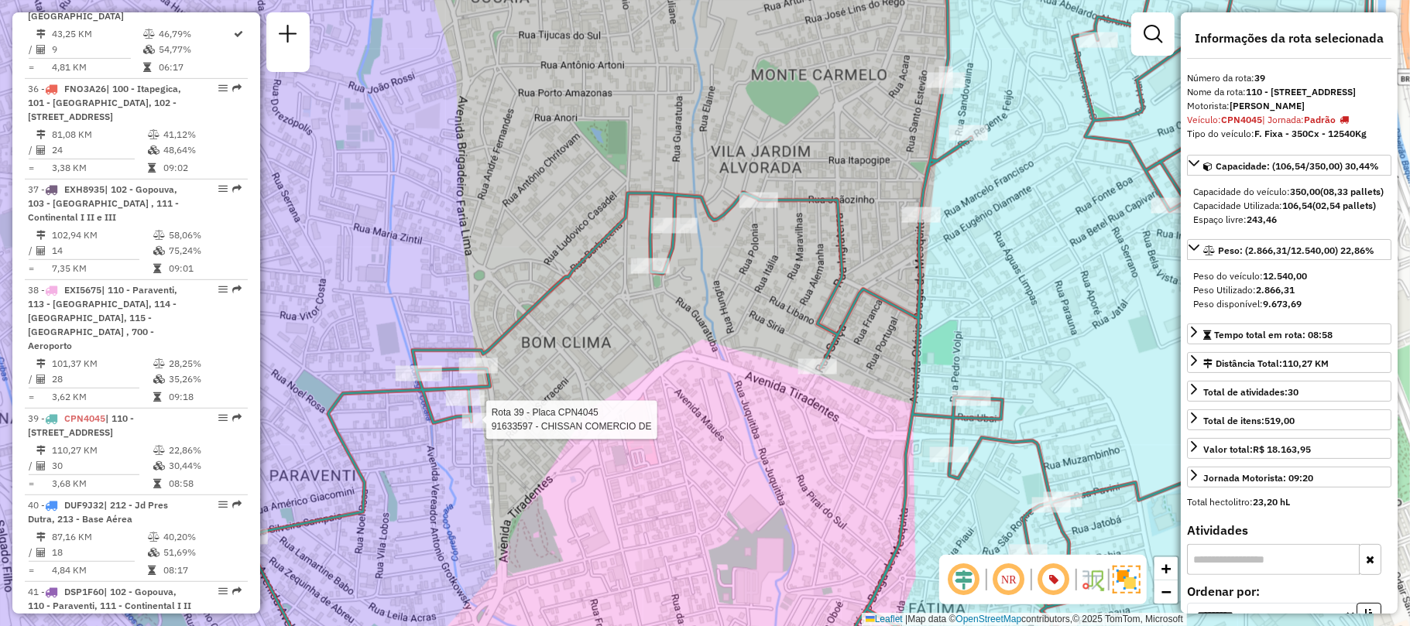
drag, startPoint x: 1075, startPoint y: 273, endPoint x: 886, endPoint y: 301, distance: 191.1
click at [886, 301] on icon at bounding box center [810, 340] width 1128 height 752
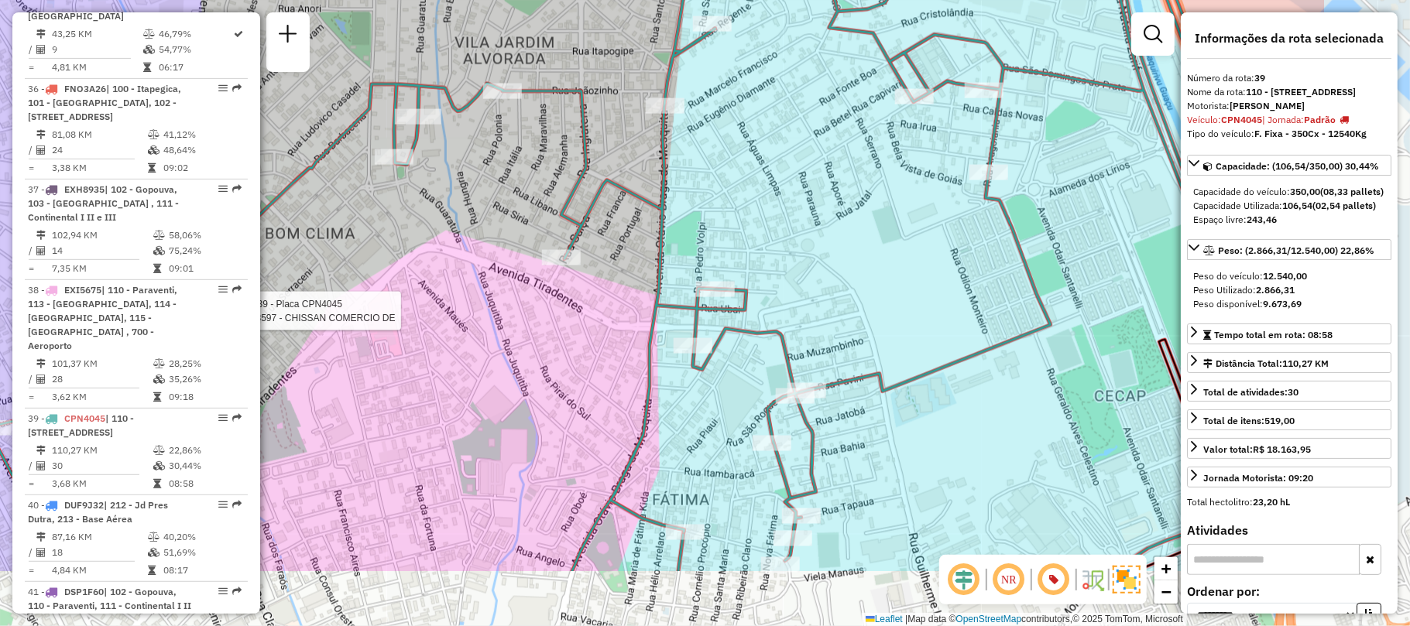
drag, startPoint x: 1032, startPoint y: 311, endPoint x: 805, endPoint y: 194, distance: 255.6
click at [805, 194] on div "Rota 39 - Placa CPN4045 91633597 - CHISSAN COMERCIO DE Janela de atendimento Gr…" at bounding box center [705, 313] width 1410 height 626
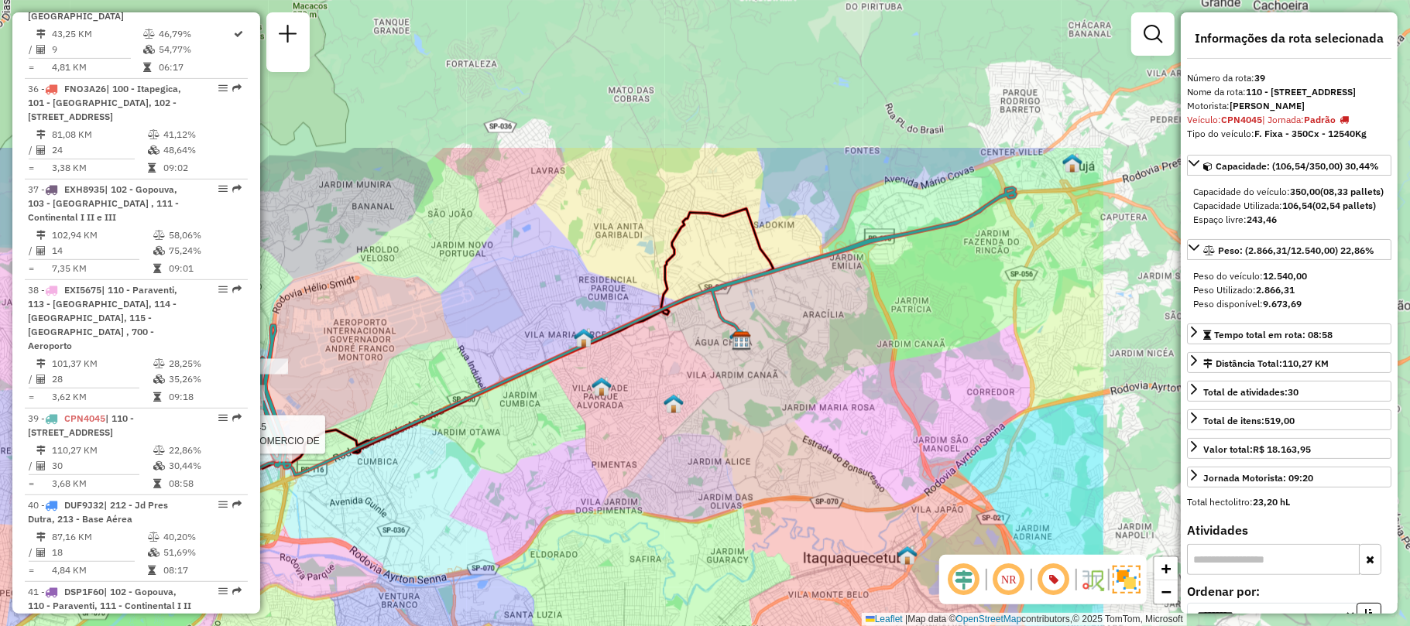
drag, startPoint x: 911, startPoint y: 221, endPoint x: 453, endPoint y: 435, distance: 505.1
click at [453, 435] on div "Rota 39 - Placa CPN4045 91633597 - CHISSAN COMERCIO DE Janela de atendimento Gr…" at bounding box center [705, 313] width 1410 height 626
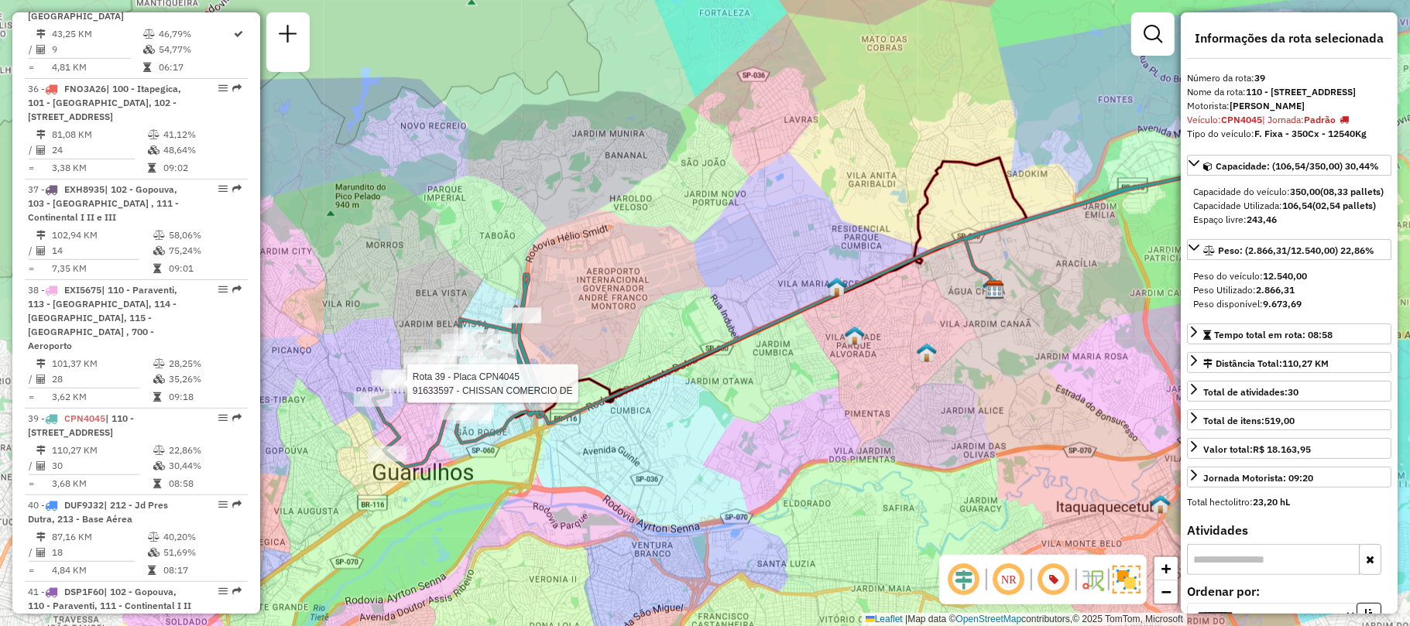
drag, startPoint x: 472, startPoint y: 384, endPoint x: 735, endPoint y: 330, distance: 268.8
click at [735, 330] on div "Rota 39 - Placa CPN4045 91633597 - CHISSAN COMERCIO DE Janela de atendimento Gr…" at bounding box center [705, 313] width 1410 height 626
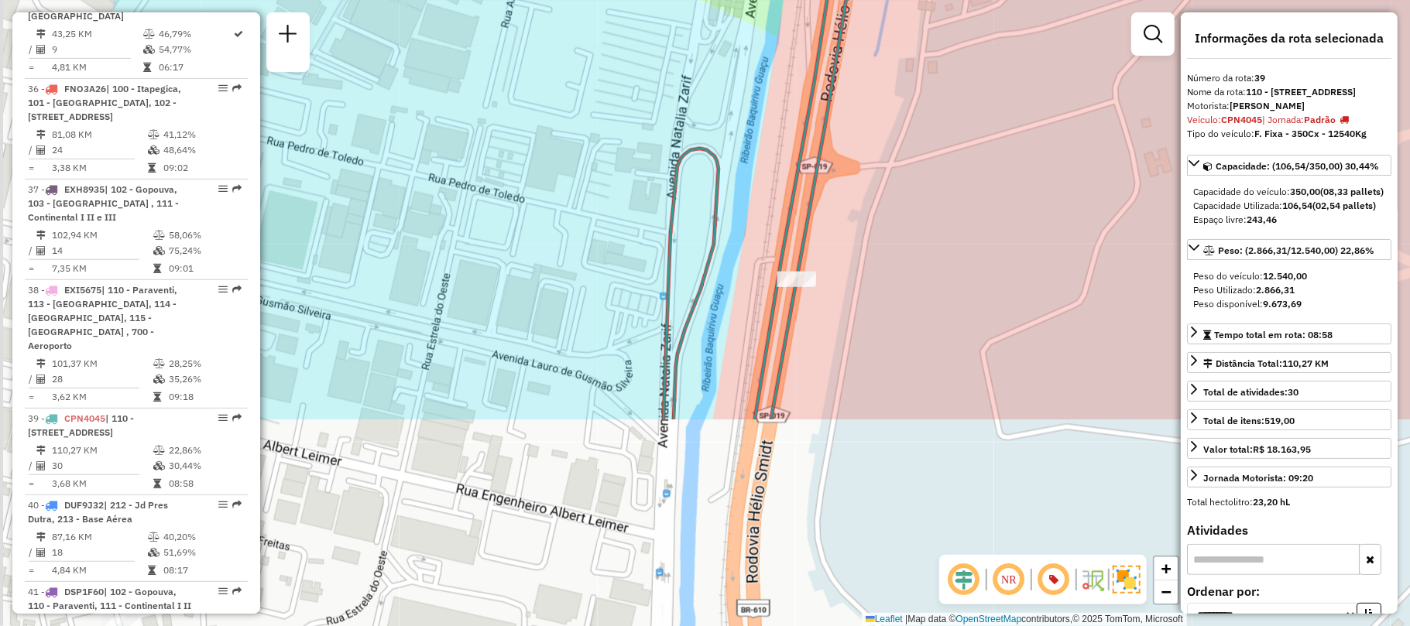
drag, startPoint x: 580, startPoint y: 556, endPoint x: 834, endPoint y: 287, distance: 370.3
click at [834, 287] on div "Rota 39 - Placa CPN4045 91633597 - CHISSAN COMERCIO DE Janela de atendimento Gr…" at bounding box center [705, 313] width 1410 height 626
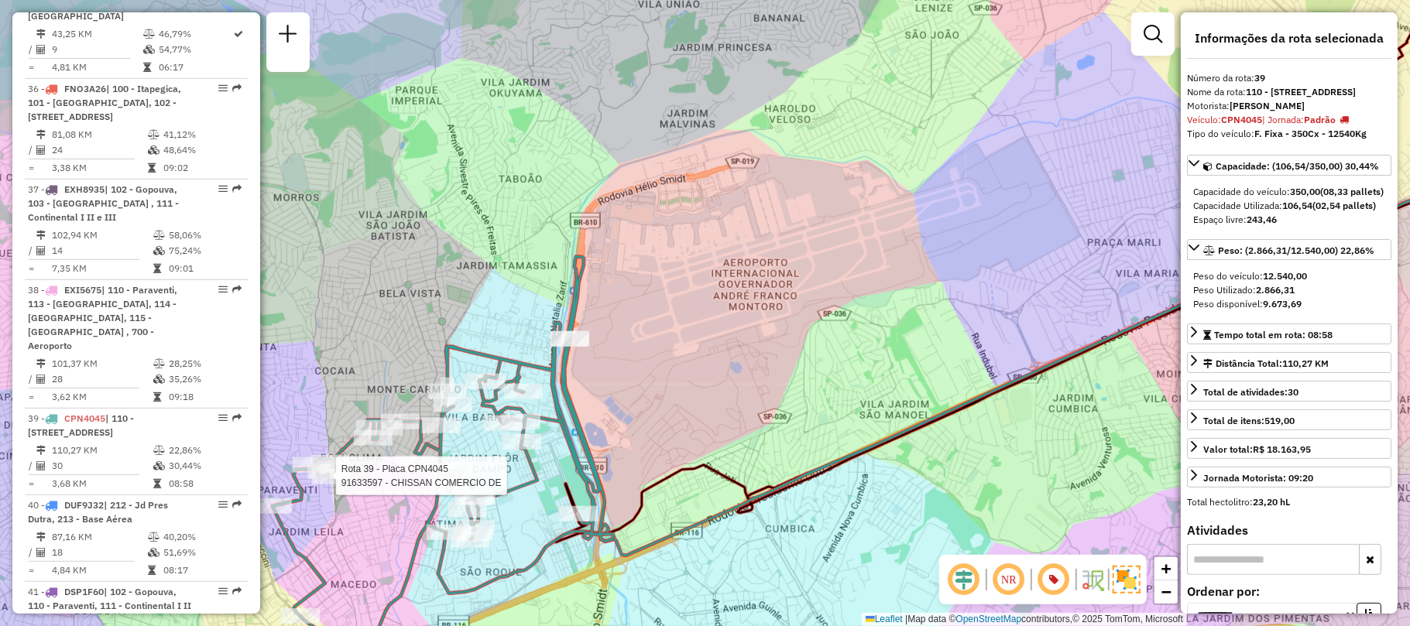
drag, startPoint x: 472, startPoint y: 499, endPoint x: 583, endPoint y: 450, distance: 122.0
click at [583, 450] on icon at bounding box center [443, 448] width 341 height 383
